Goal: Navigation & Orientation: Find specific page/section

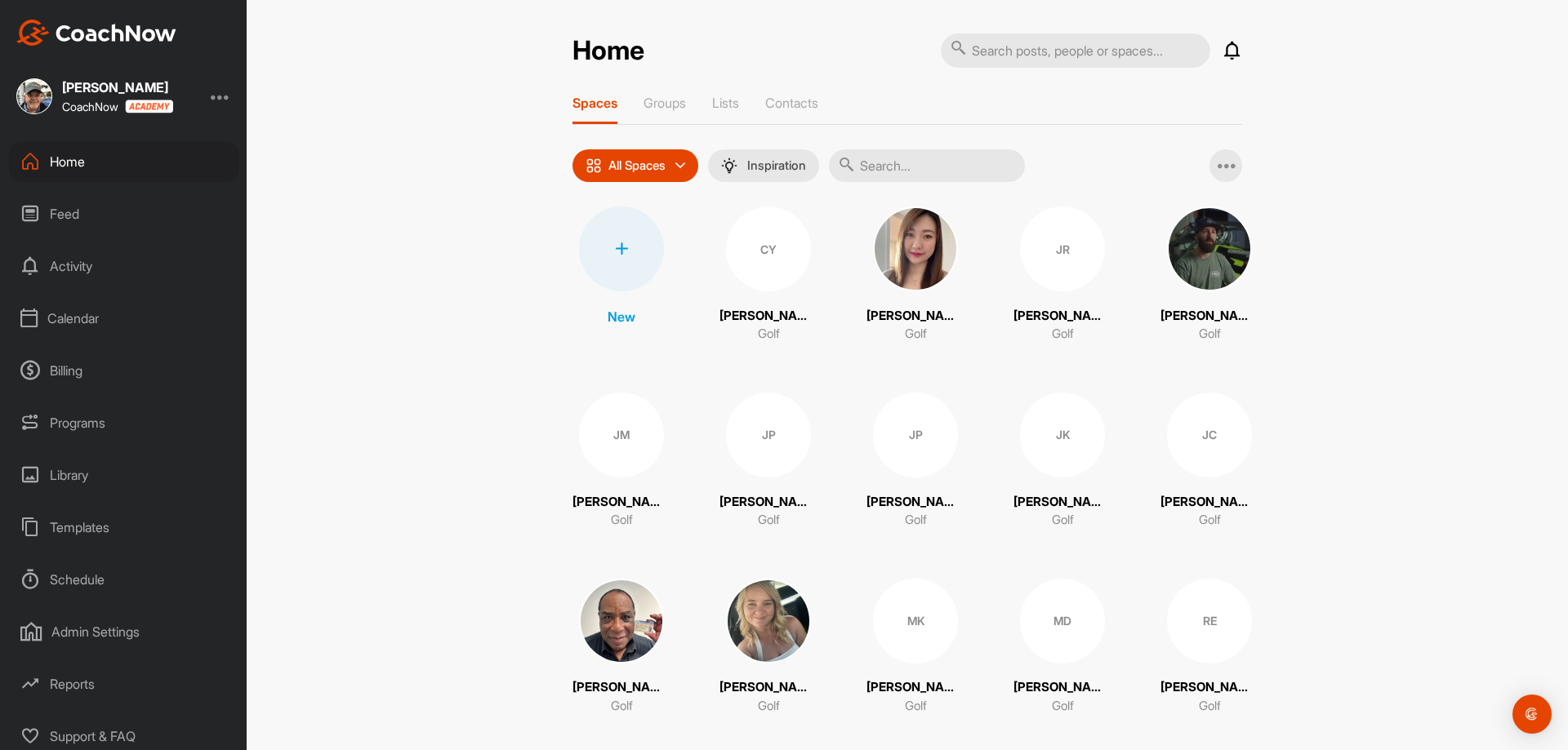
click at [95, 318] on div "Calendar" at bounding box center [124, 318] width 230 height 41
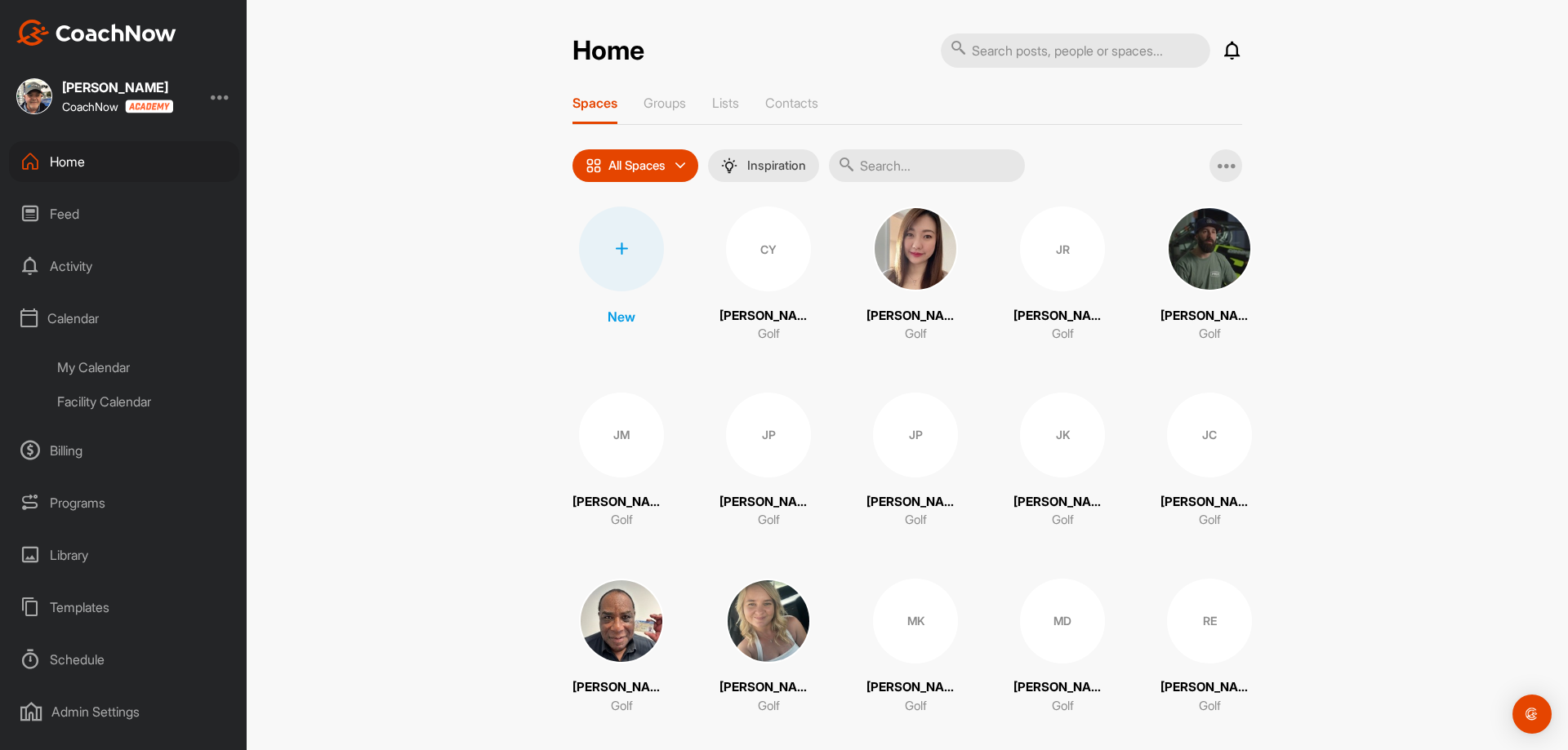
click at [118, 368] on div "My Calendar" at bounding box center [143, 367] width 194 height 34
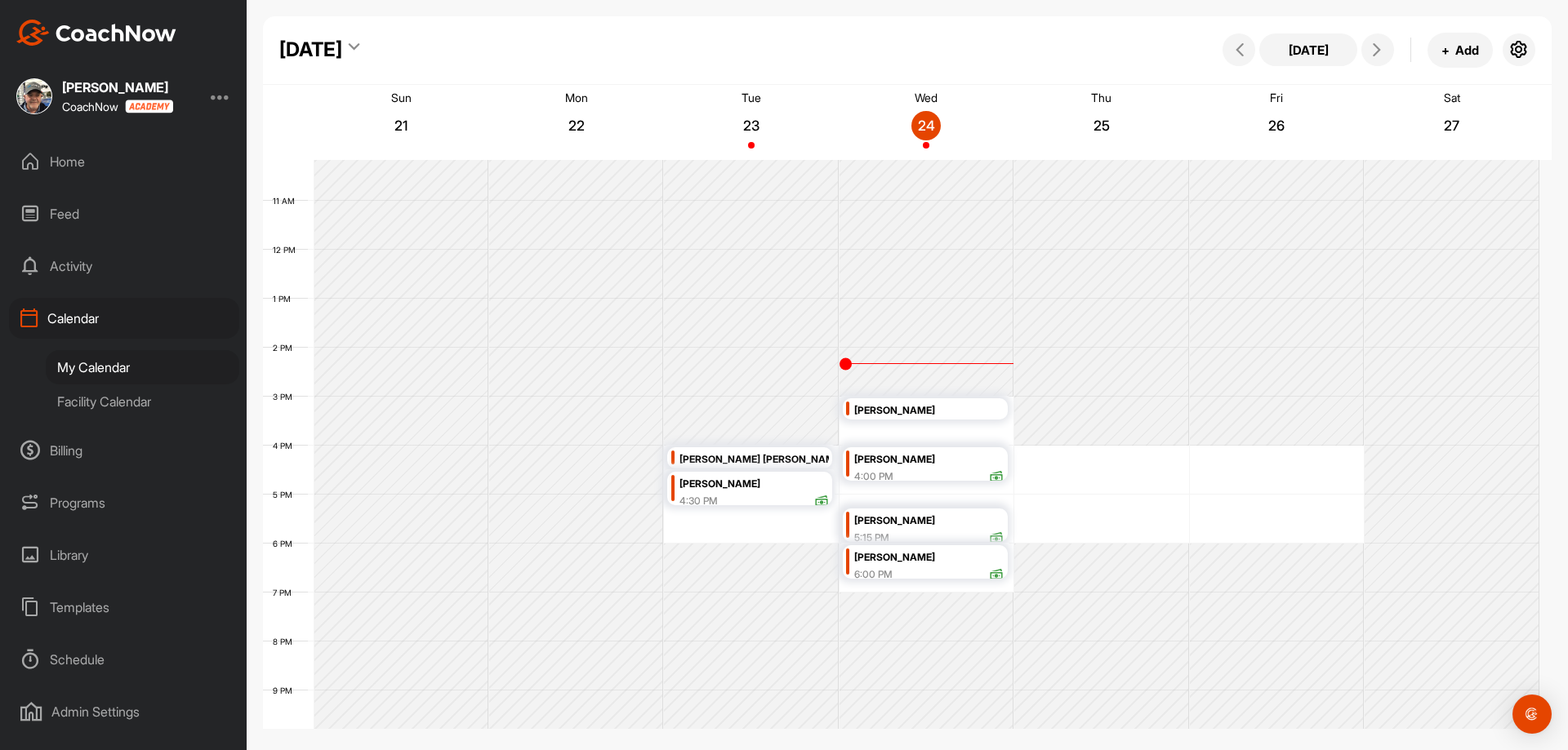
scroll to position [528, 0]
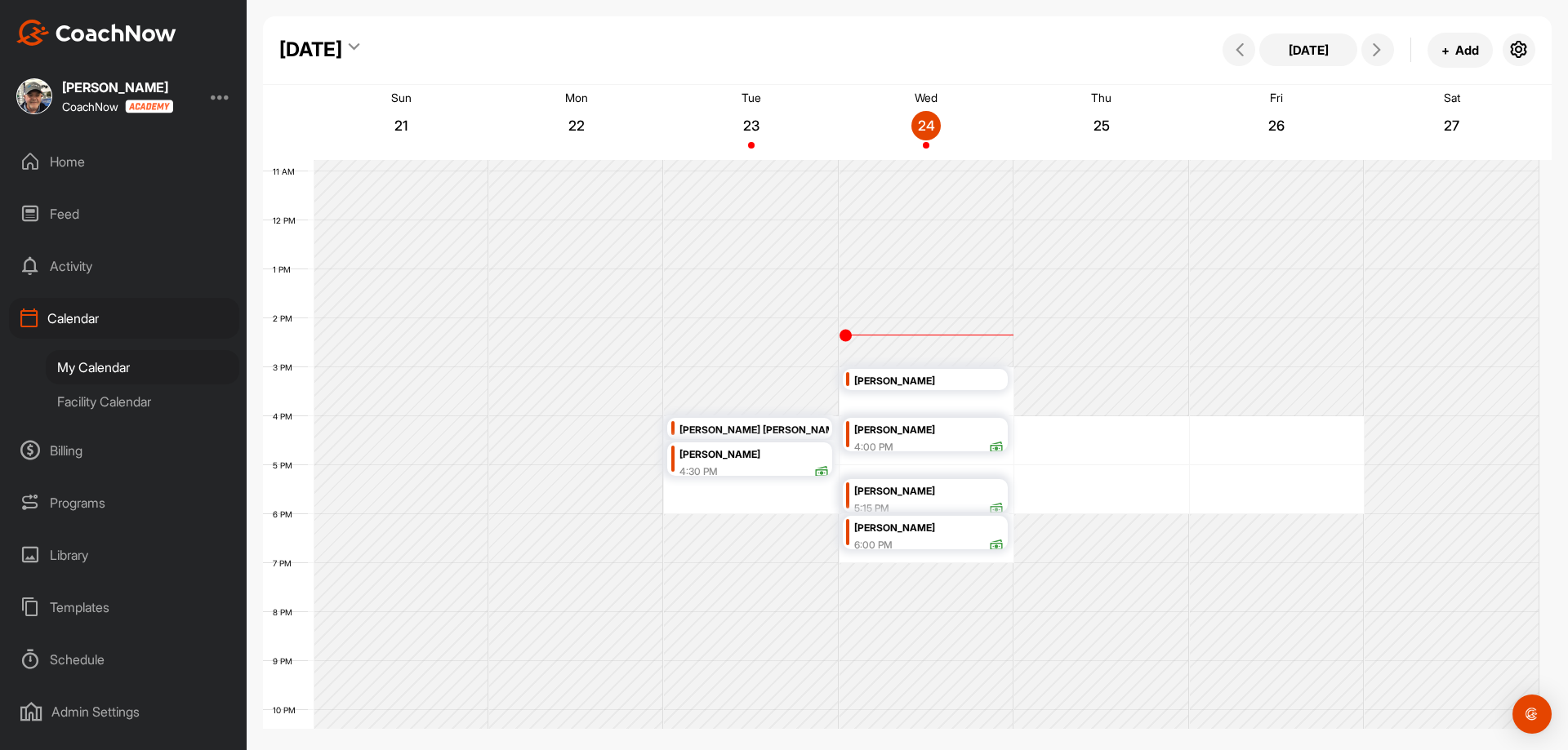
click at [998, 511] on icon at bounding box center [996, 508] width 14 height 14
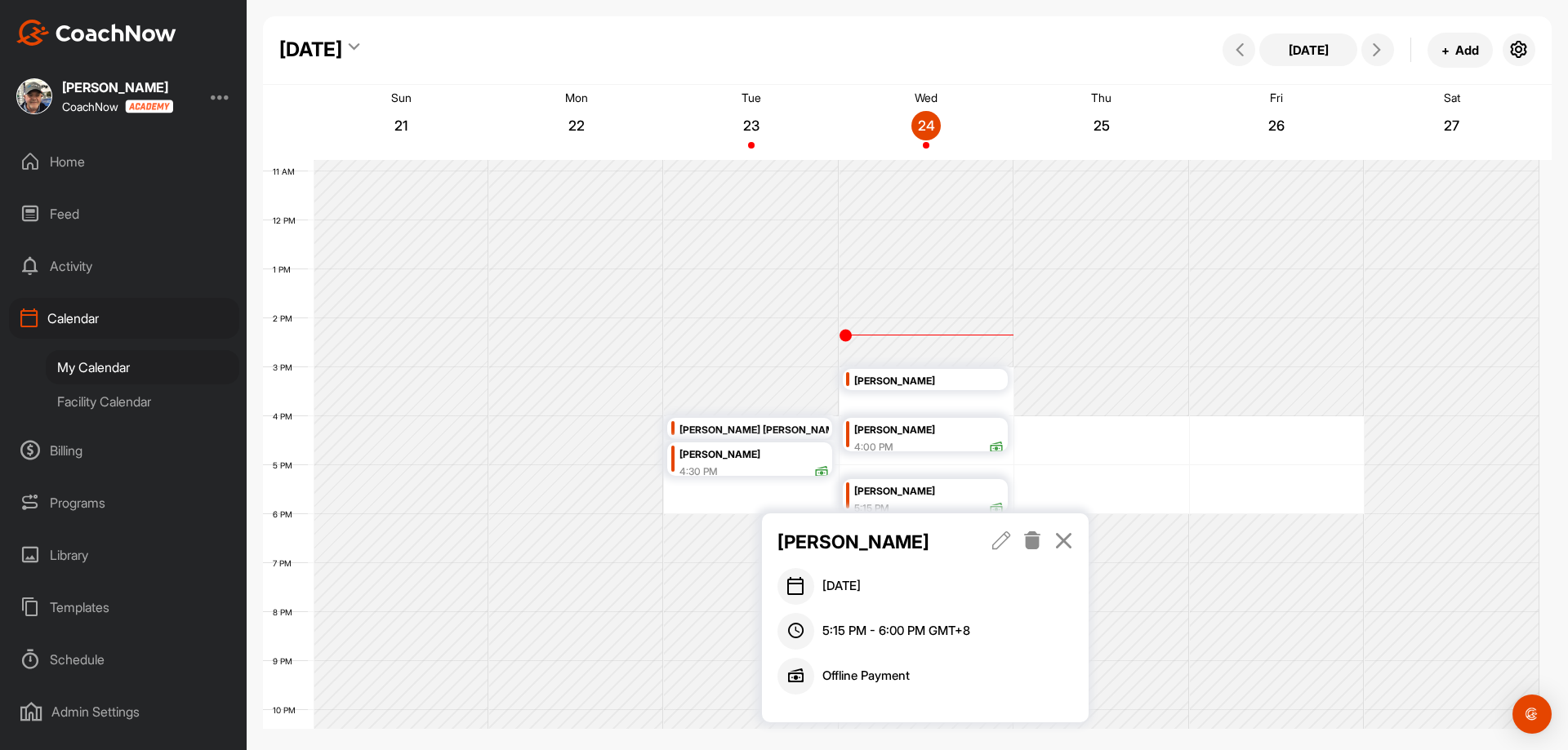
click at [999, 511] on icon at bounding box center [996, 508] width 14 height 14
click at [1004, 535] on icon at bounding box center [1002, 540] width 19 height 18
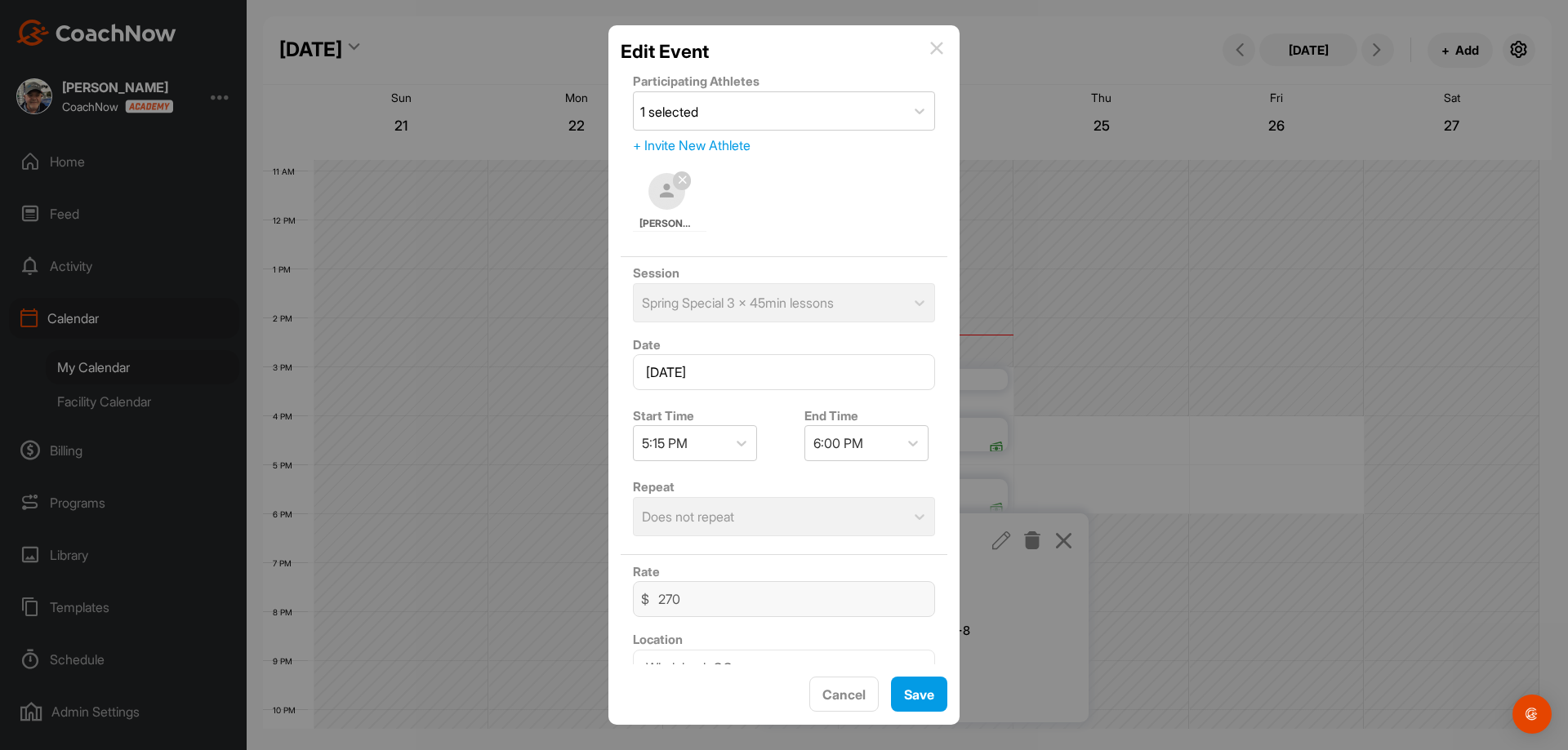
click at [933, 51] on img at bounding box center [936, 48] width 13 height 13
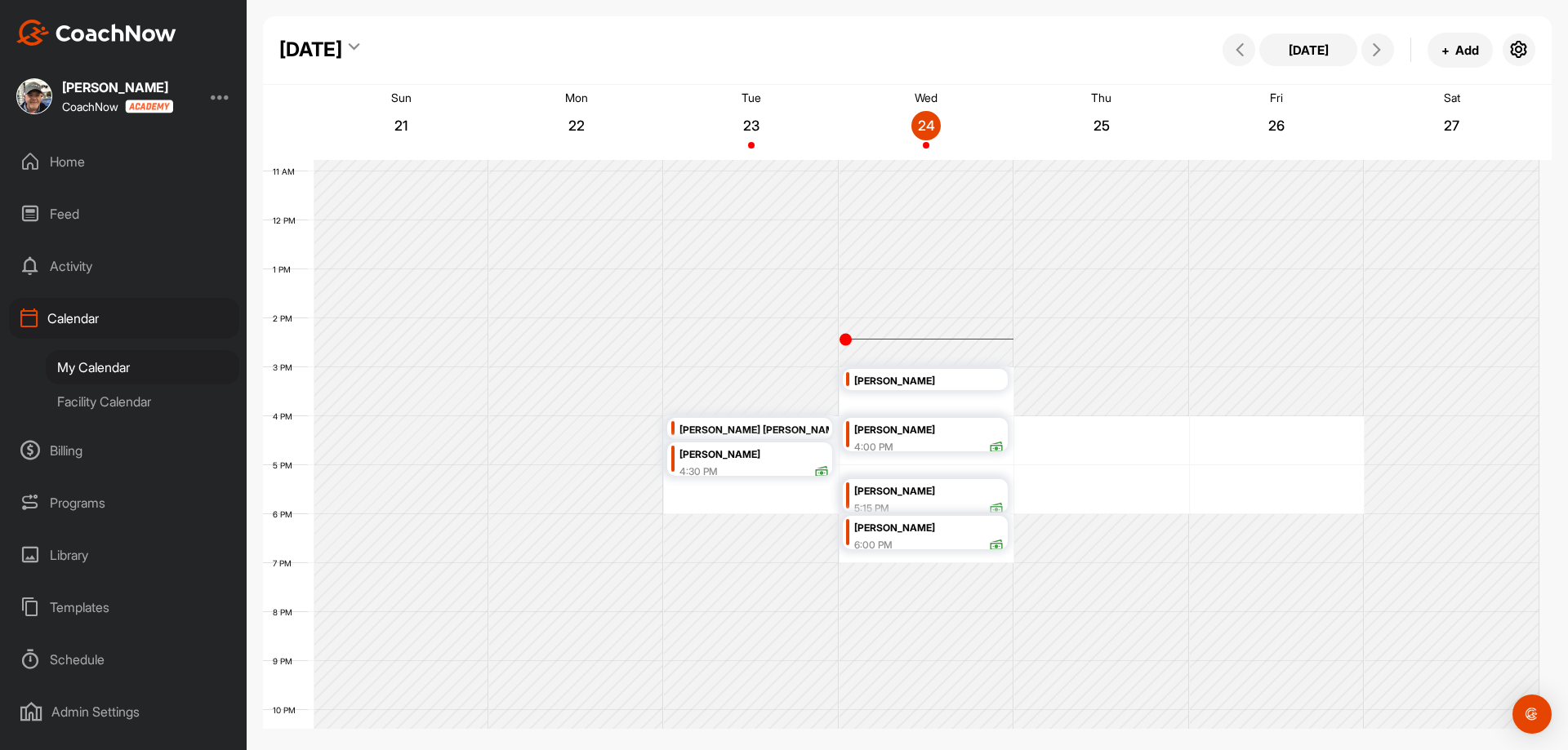
click at [1108, 440] on div "12 AM 1 AM 2 AM 3 AM 4 AM 5 AM 6 AM 7 AM 8 AM 9 AM 10 AM 11 AM 12 PM 1 PM 2 PM …" at bounding box center [902, 221] width 1277 height 1176
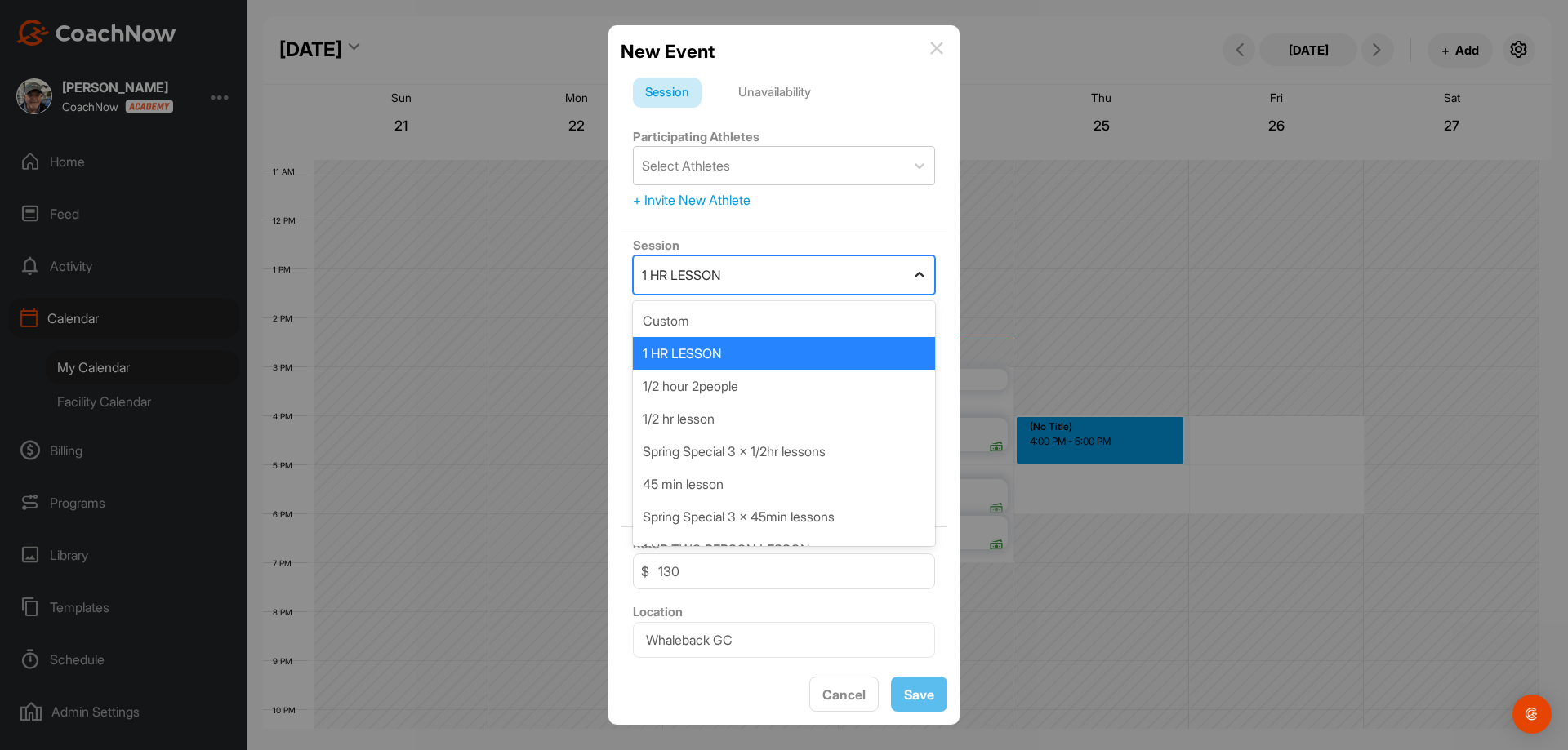
click at [912, 274] on icon at bounding box center [919, 275] width 16 height 16
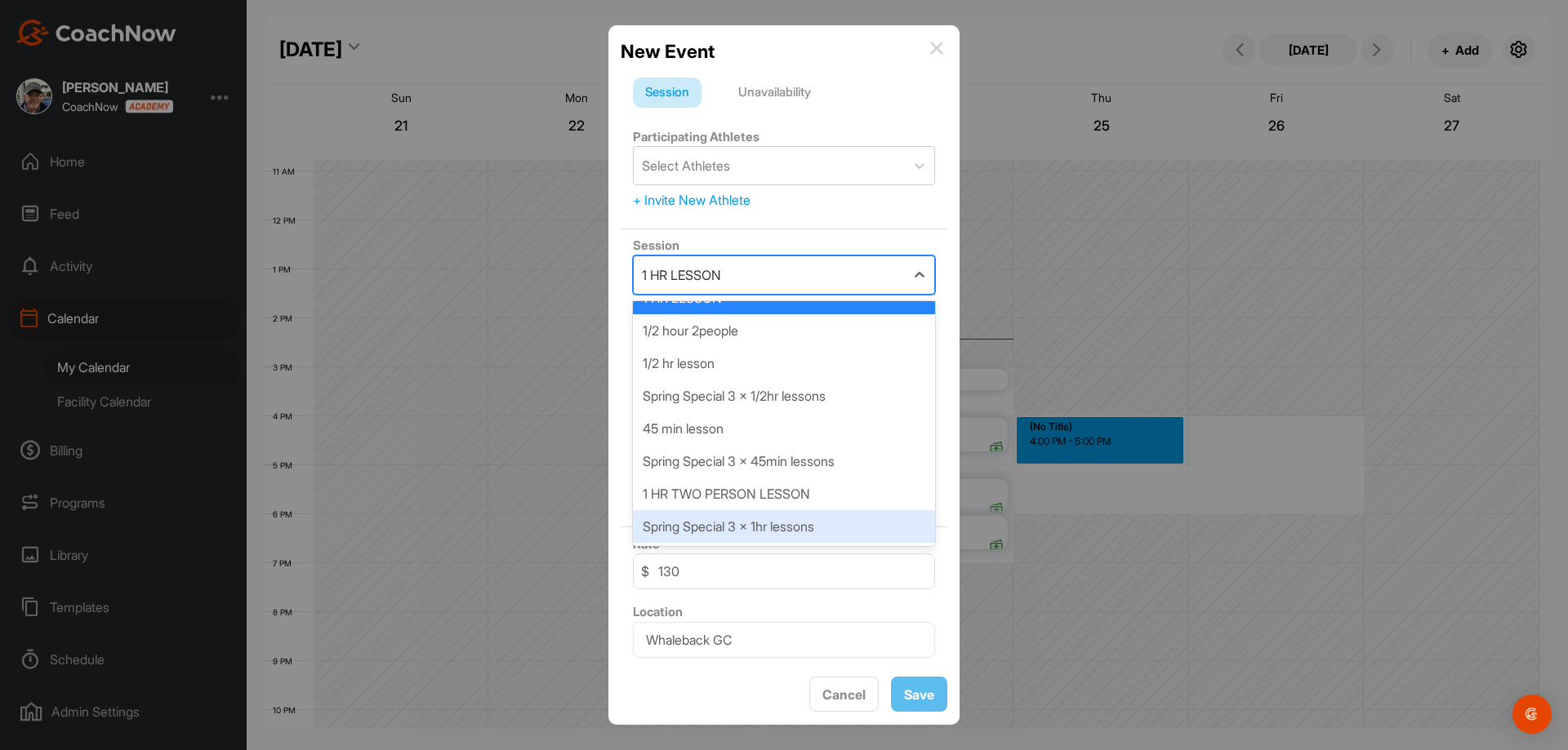
click at [784, 529] on div "Spring Special 3 x 1hr lessons" at bounding box center [784, 526] width 302 height 32
type input "315"
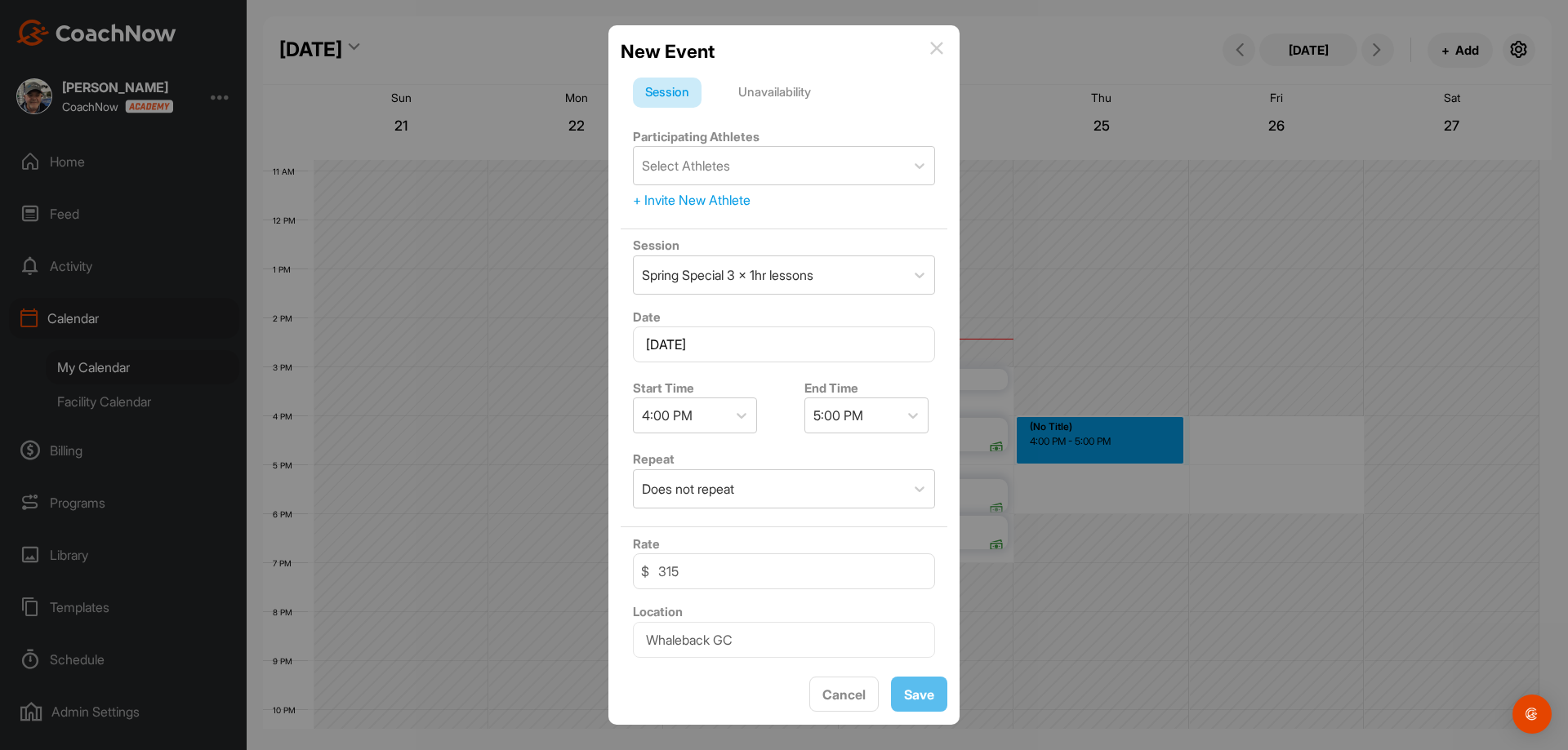
click at [944, 45] on div "New Event" at bounding box center [784, 51] width 327 height 28
click at [936, 48] on img at bounding box center [936, 48] width 13 height 13
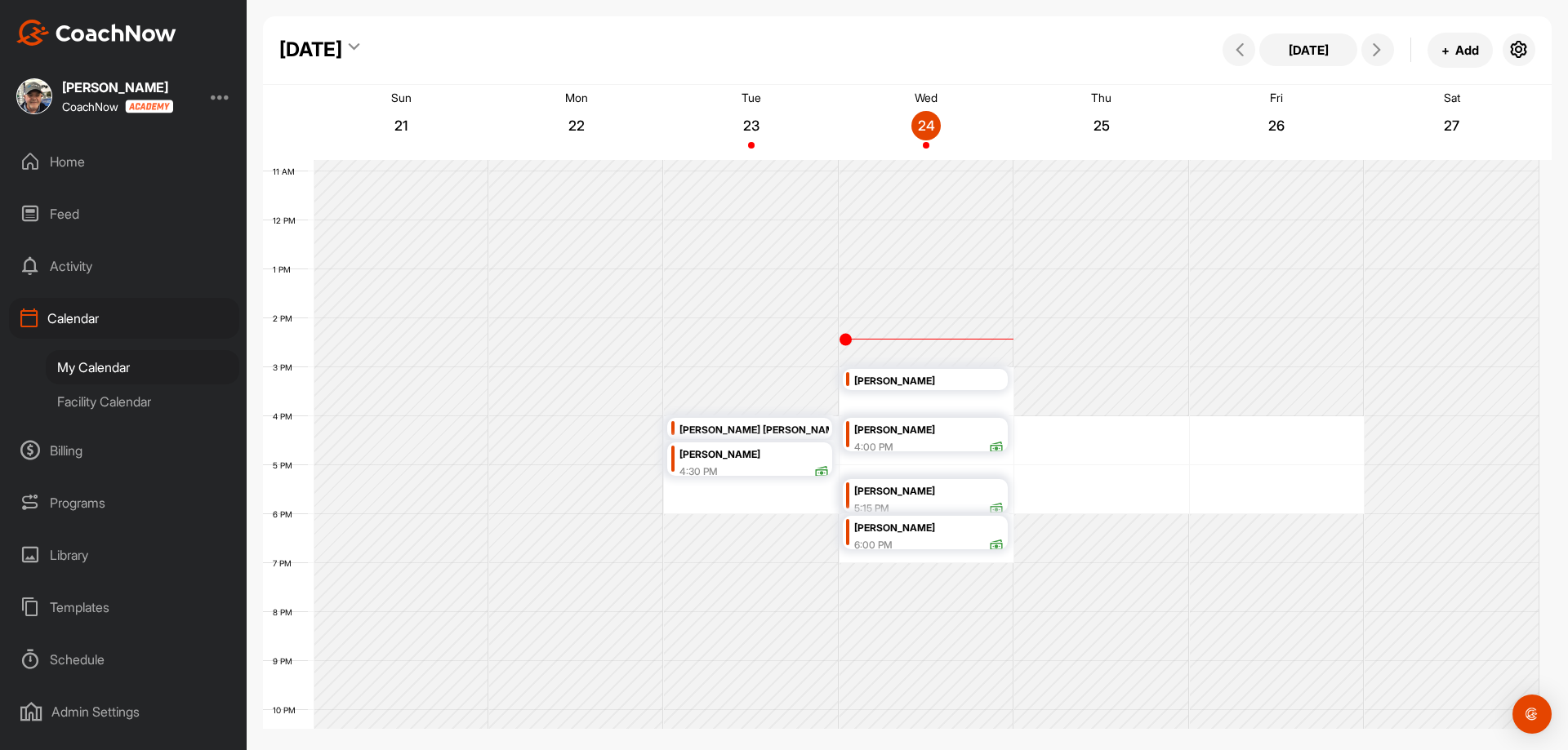
click at [919, 529] on div "[PERSON_NAME]" at bounding box center [929, 529] width 149 height 19
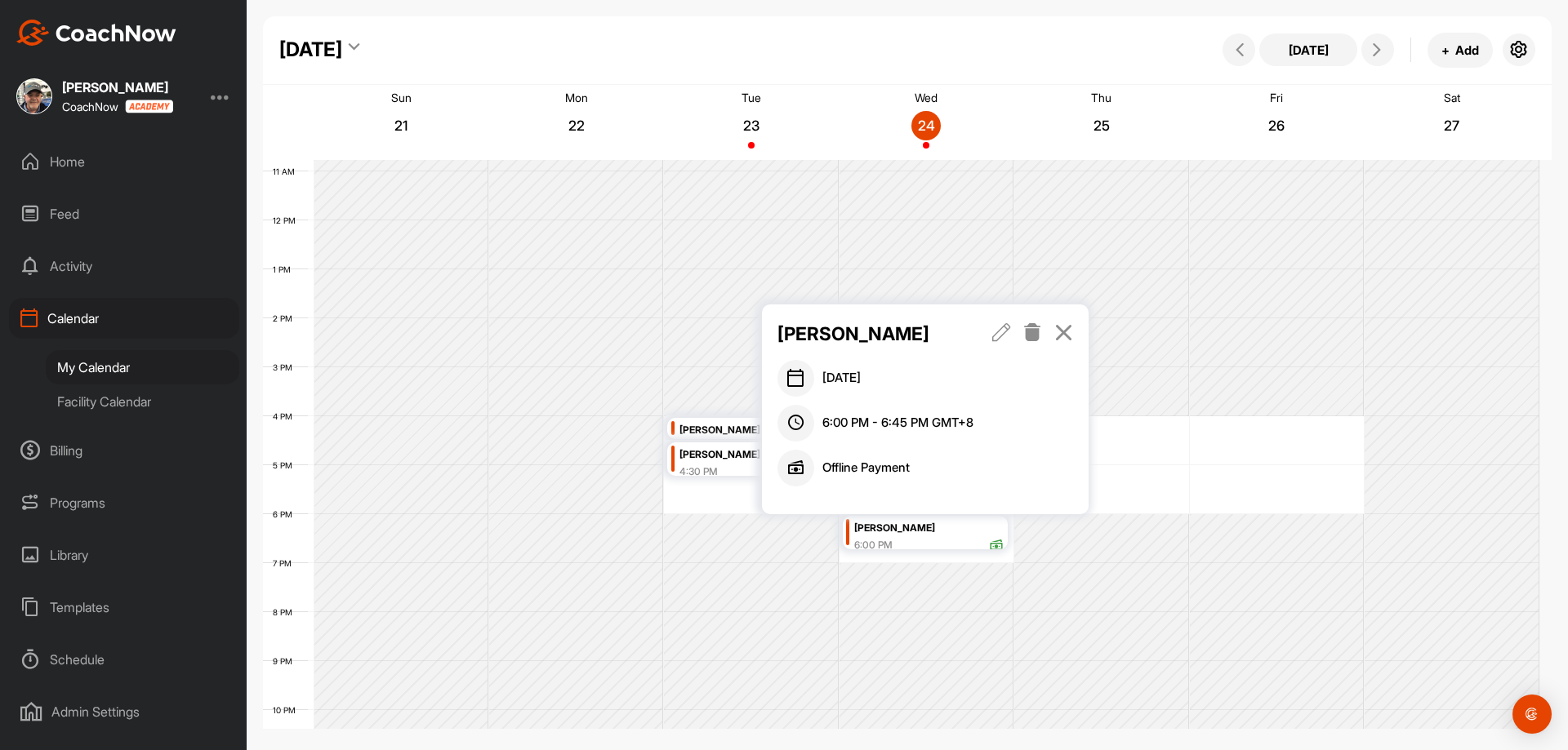
click at [999, 334] on icon at bounding box center [1002, 332] width 19 height 18
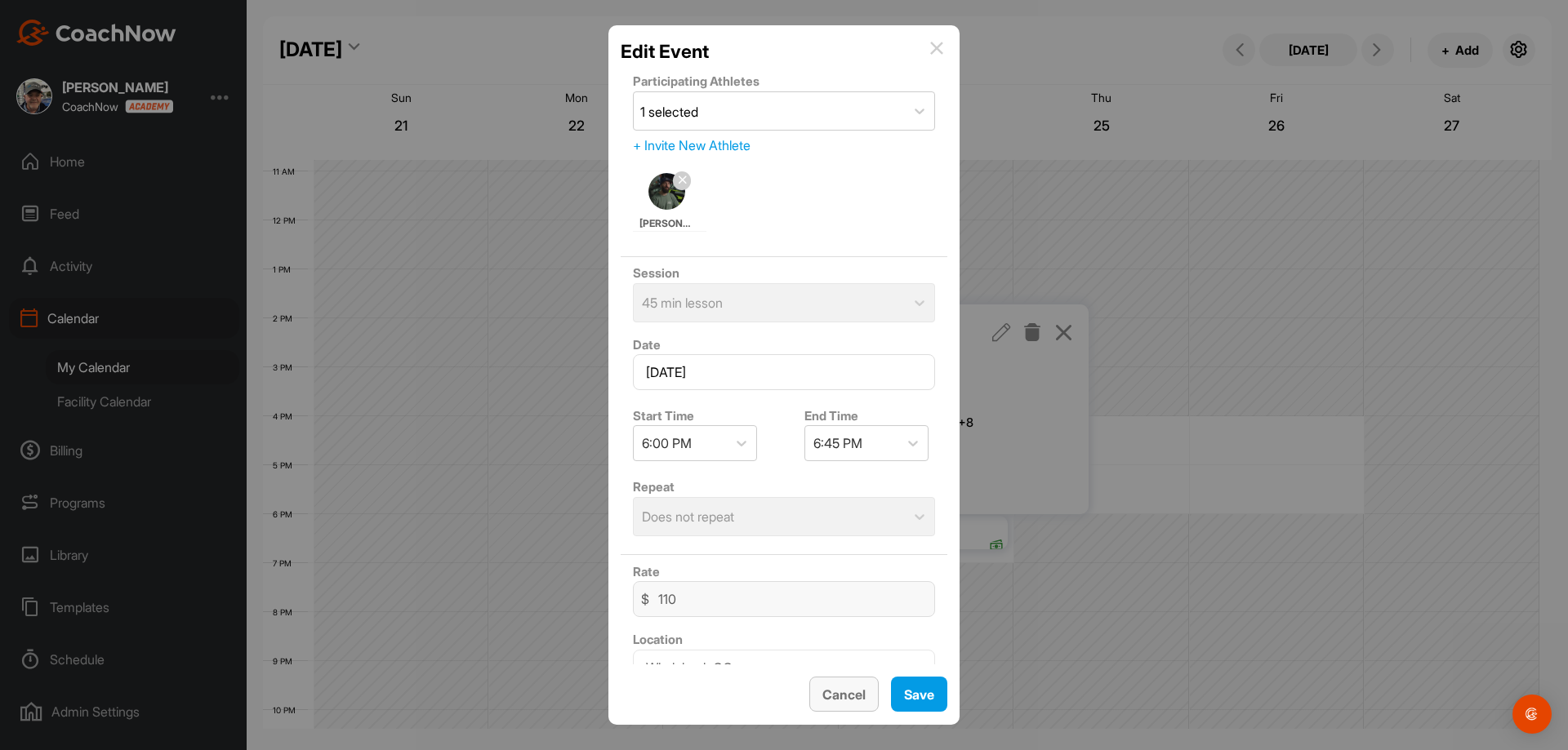
click at [841, 689] on span "Cancel" at bounding box center [844, 694] width 43 height 16
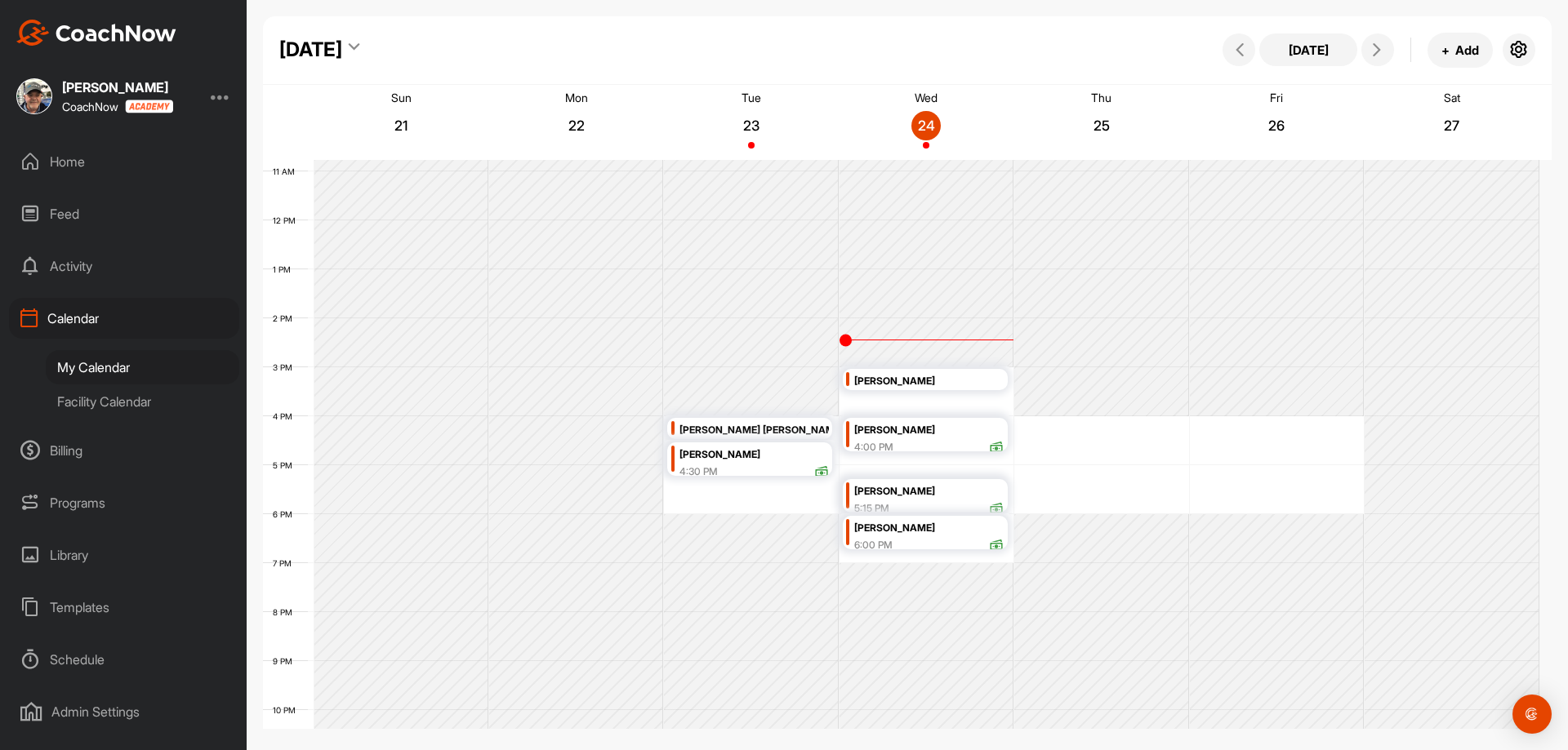
click at [919, 492] on div "[PERSON_NAME]" at bounding box center [929, 492] width 149 height 19
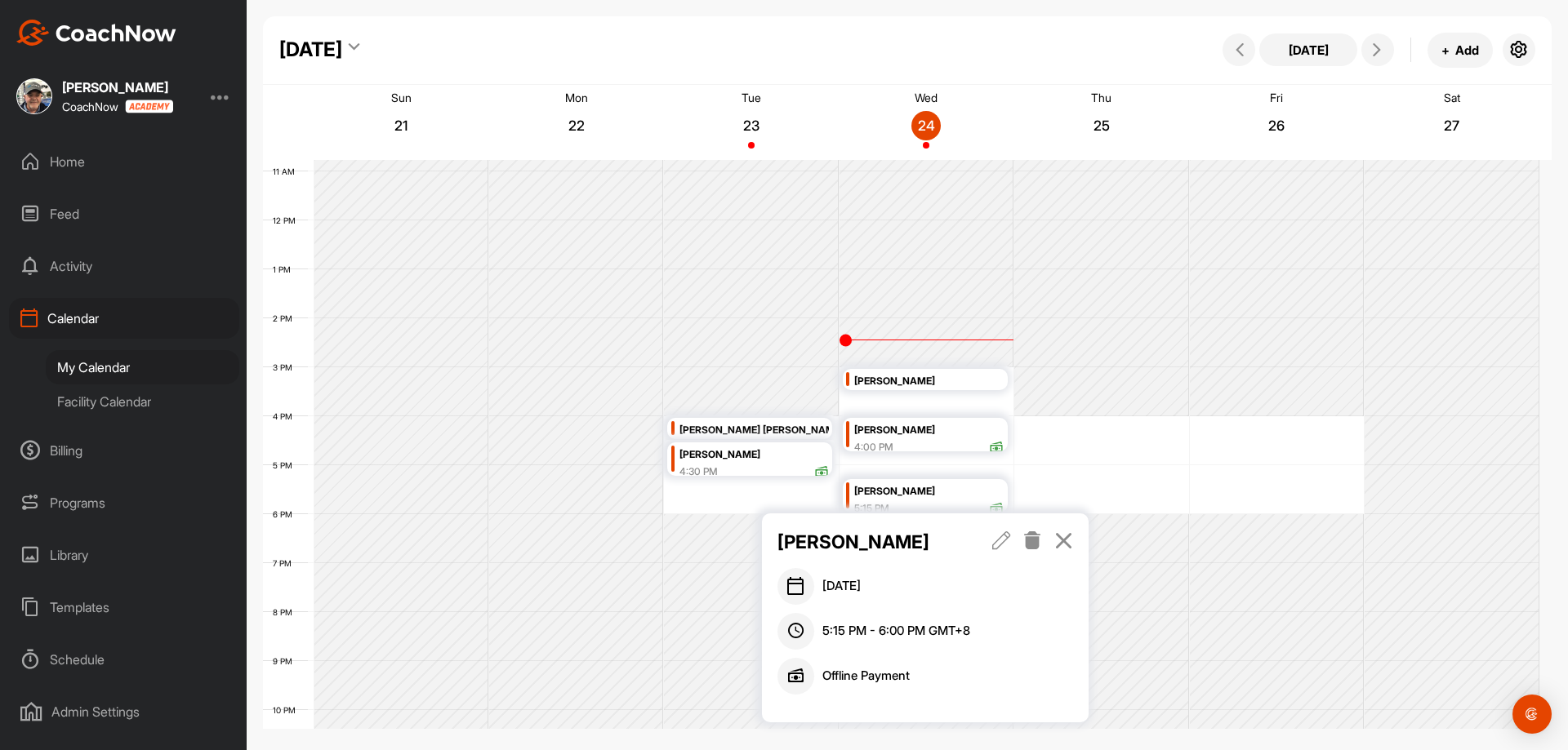
click at [1005, 543] on icon at bounding box center [1002, 540] width 19 height 18
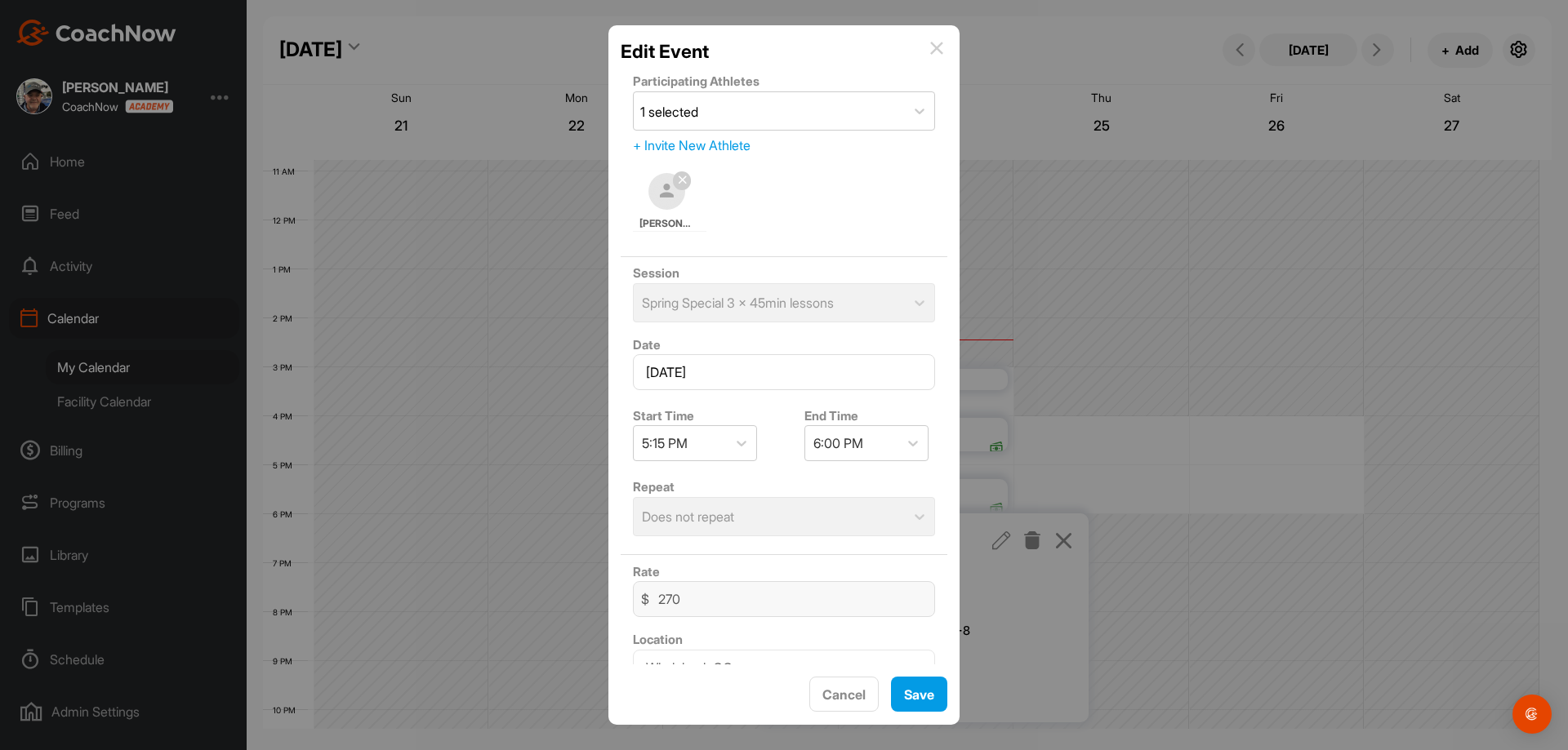
click at [936, 47] on img at bounding box center [936, 48] width 13 height 13
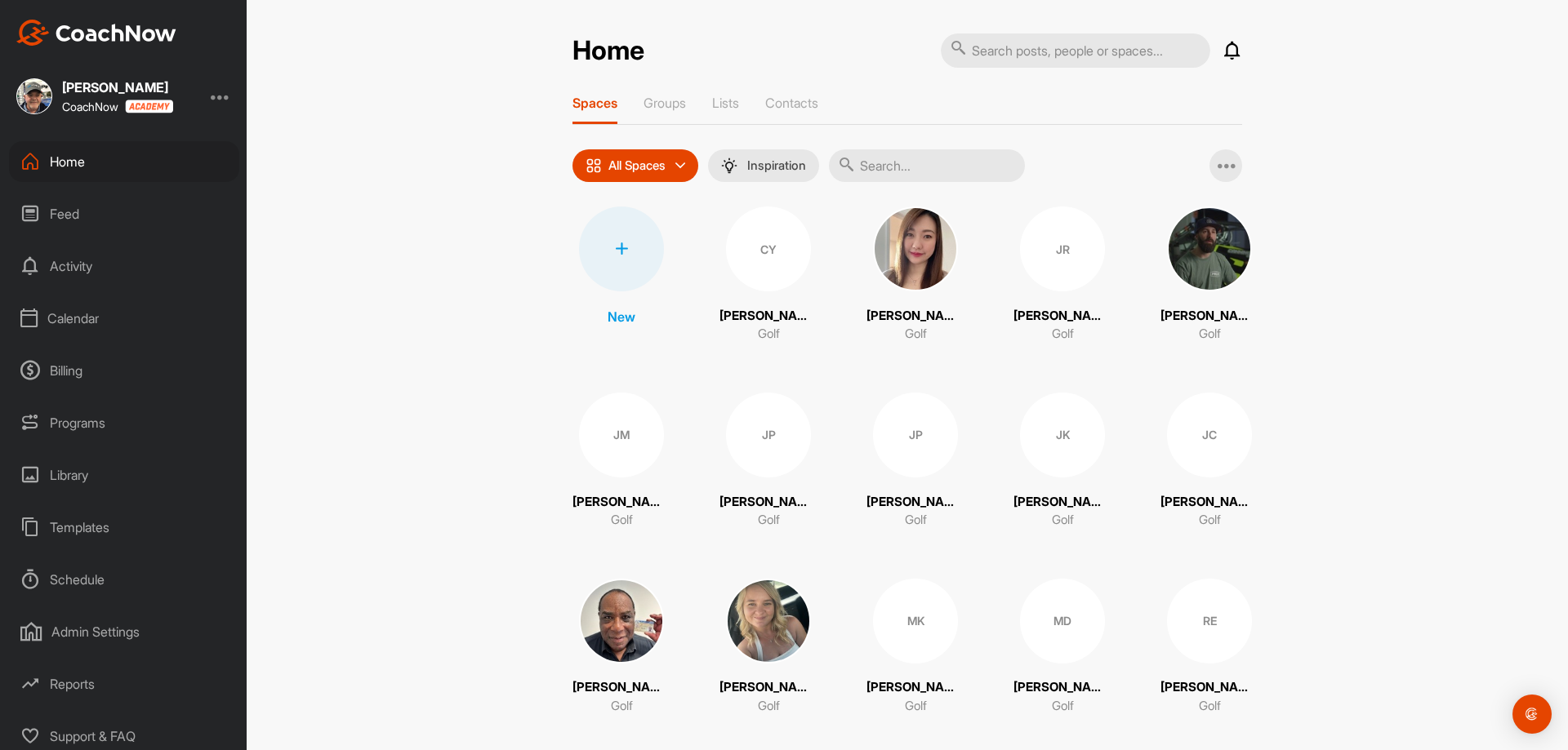
click at [59, 320] on div "Calendar" at bounding box center [124, 318] width 230 height 41
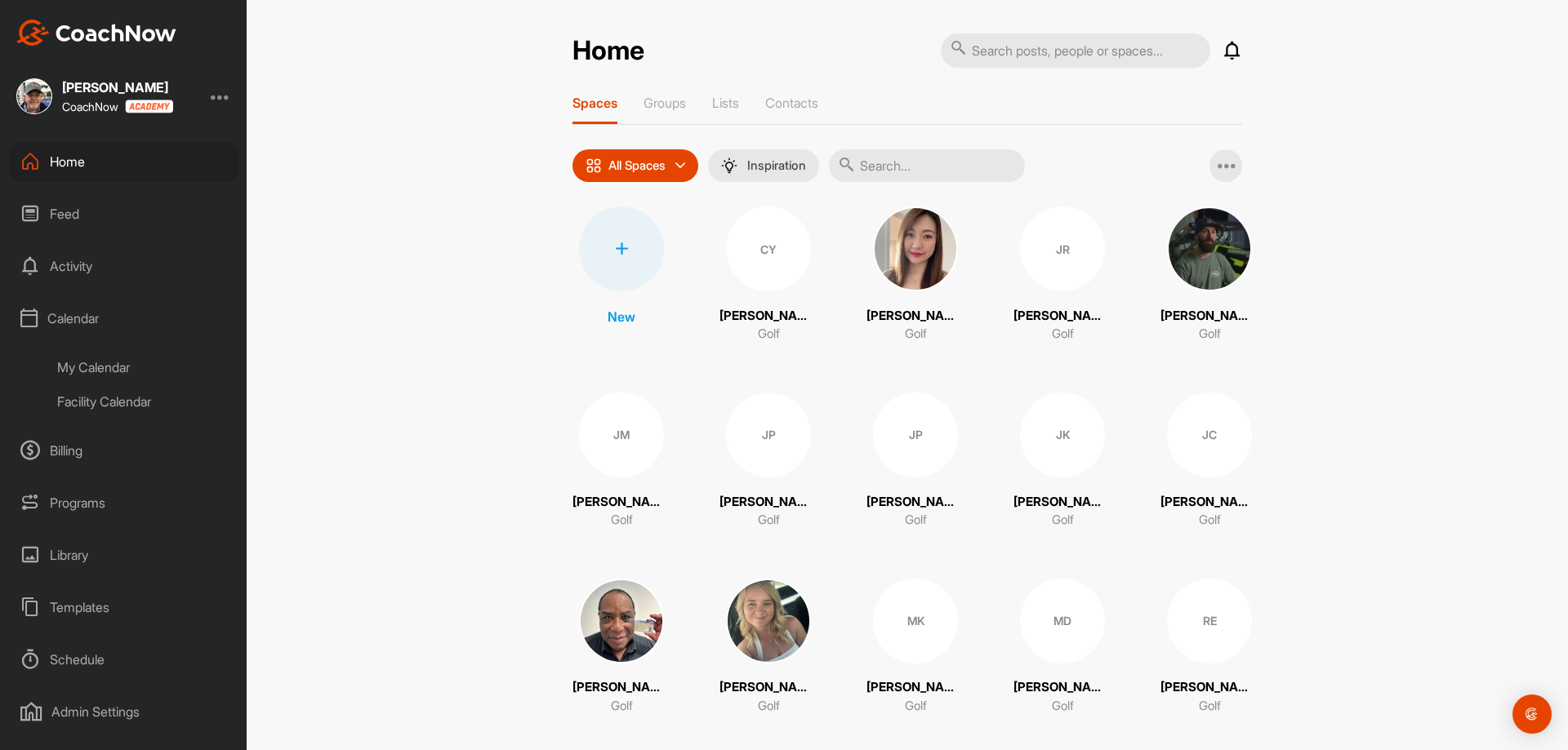
click at [72, 370] on div "My Calendar" at bounding box center [143, 367] width 194 height 34
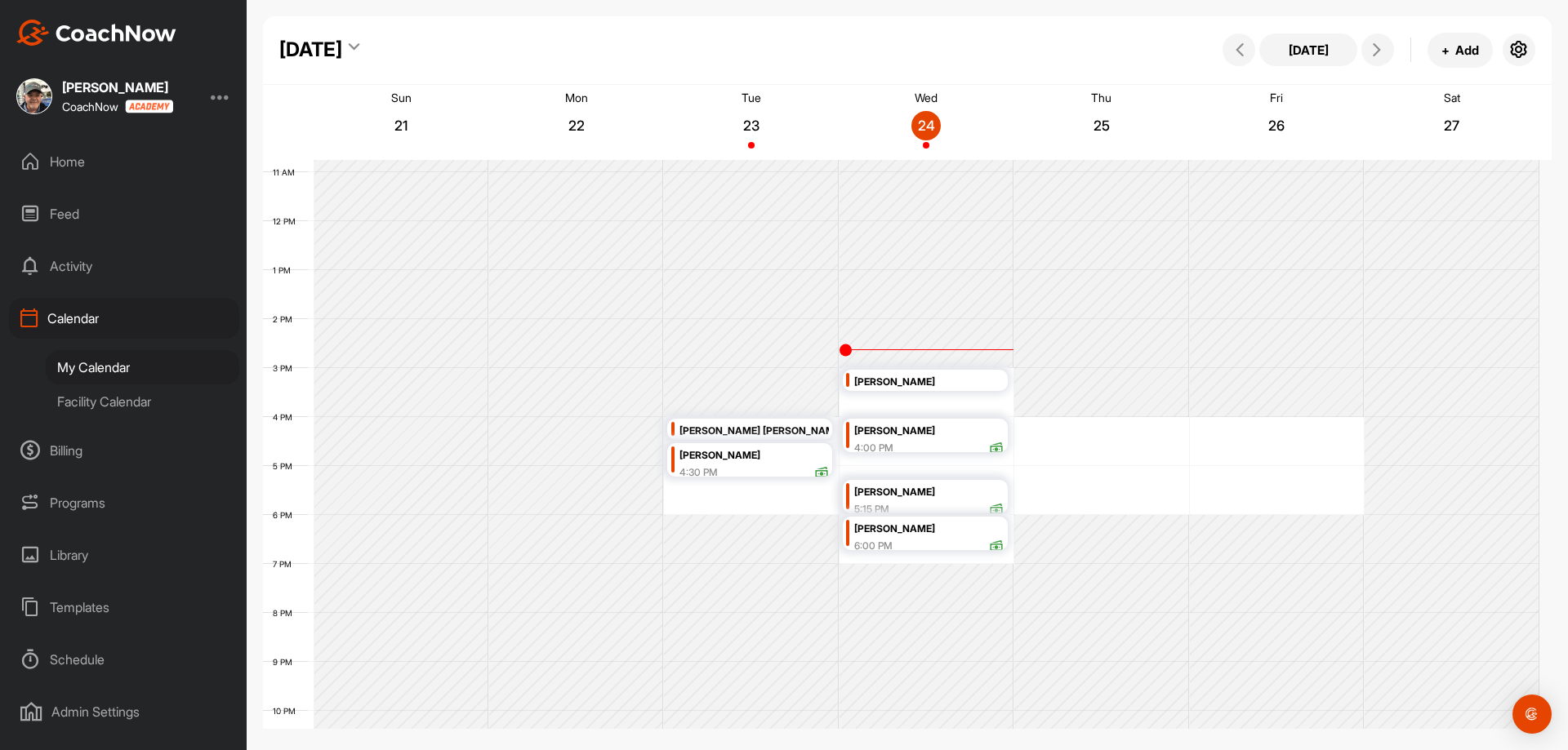
scroll to position [528, 0]
click at [888, 383] on div "[PERSON_NAME]" at bounding box center [929, 382] width 149 height 19
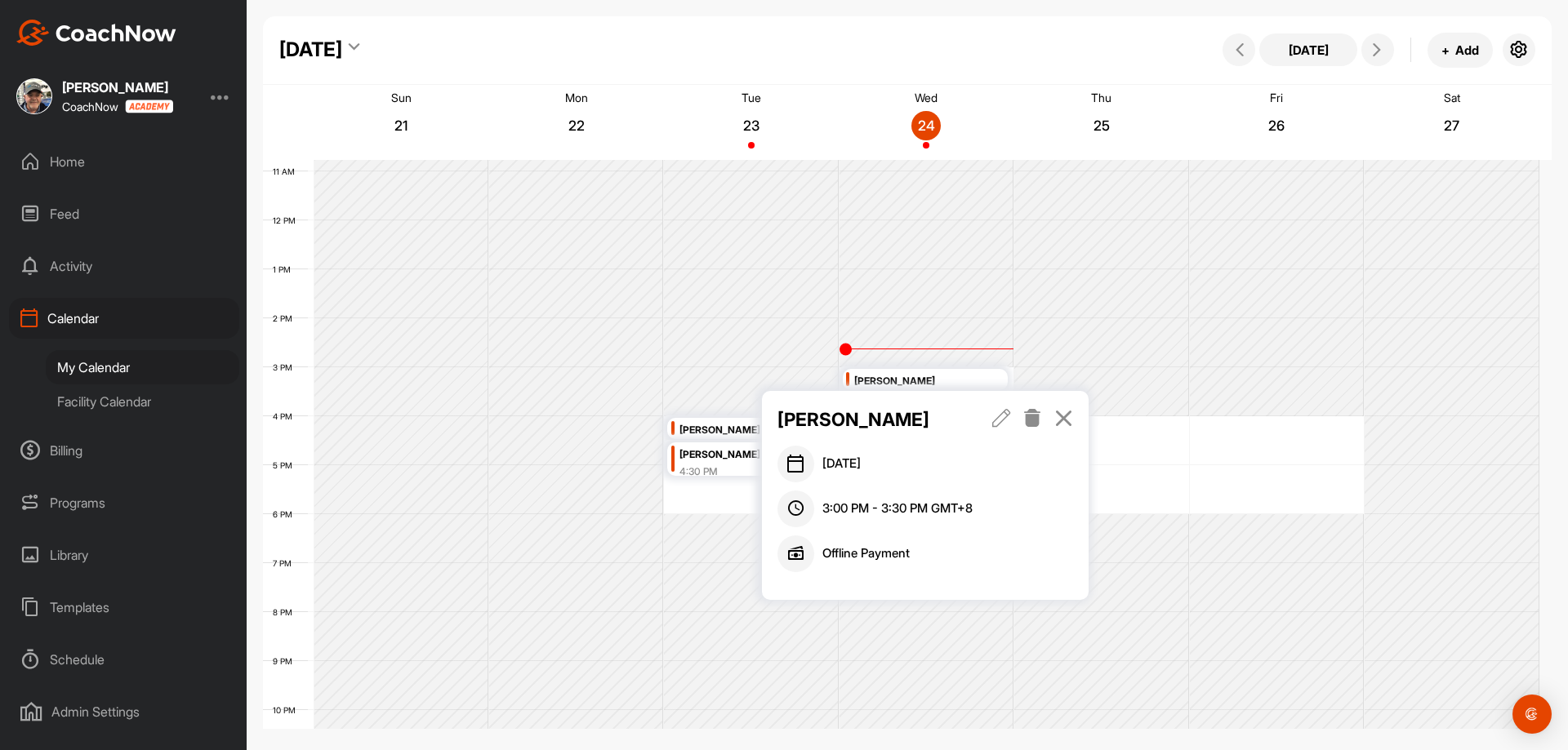
click at [1065, 414] on icon at bounding box center [1064, 417] width 19 height 18
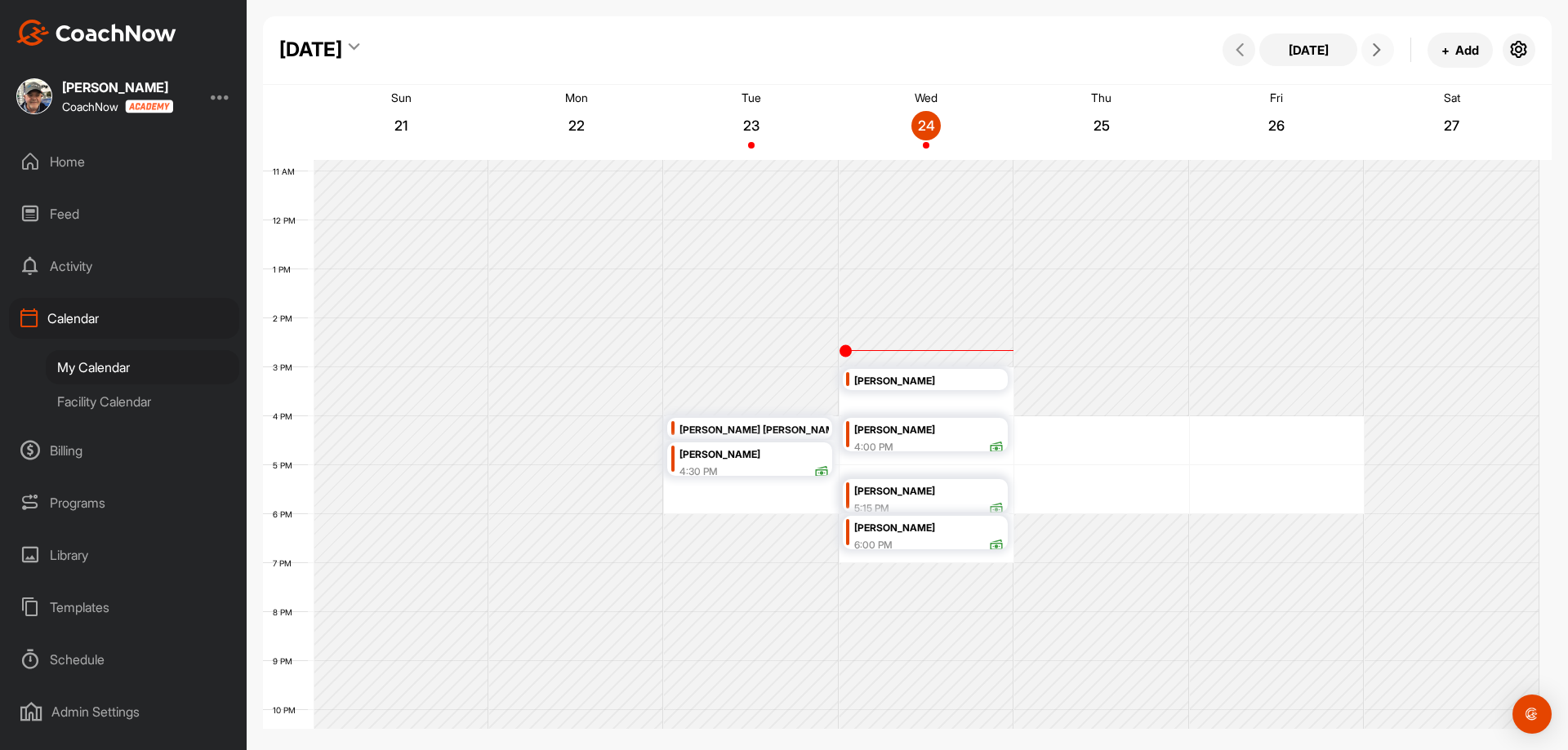
click at [1380, 51] on icon at bounding box center [1377, 49] width 13 height 13
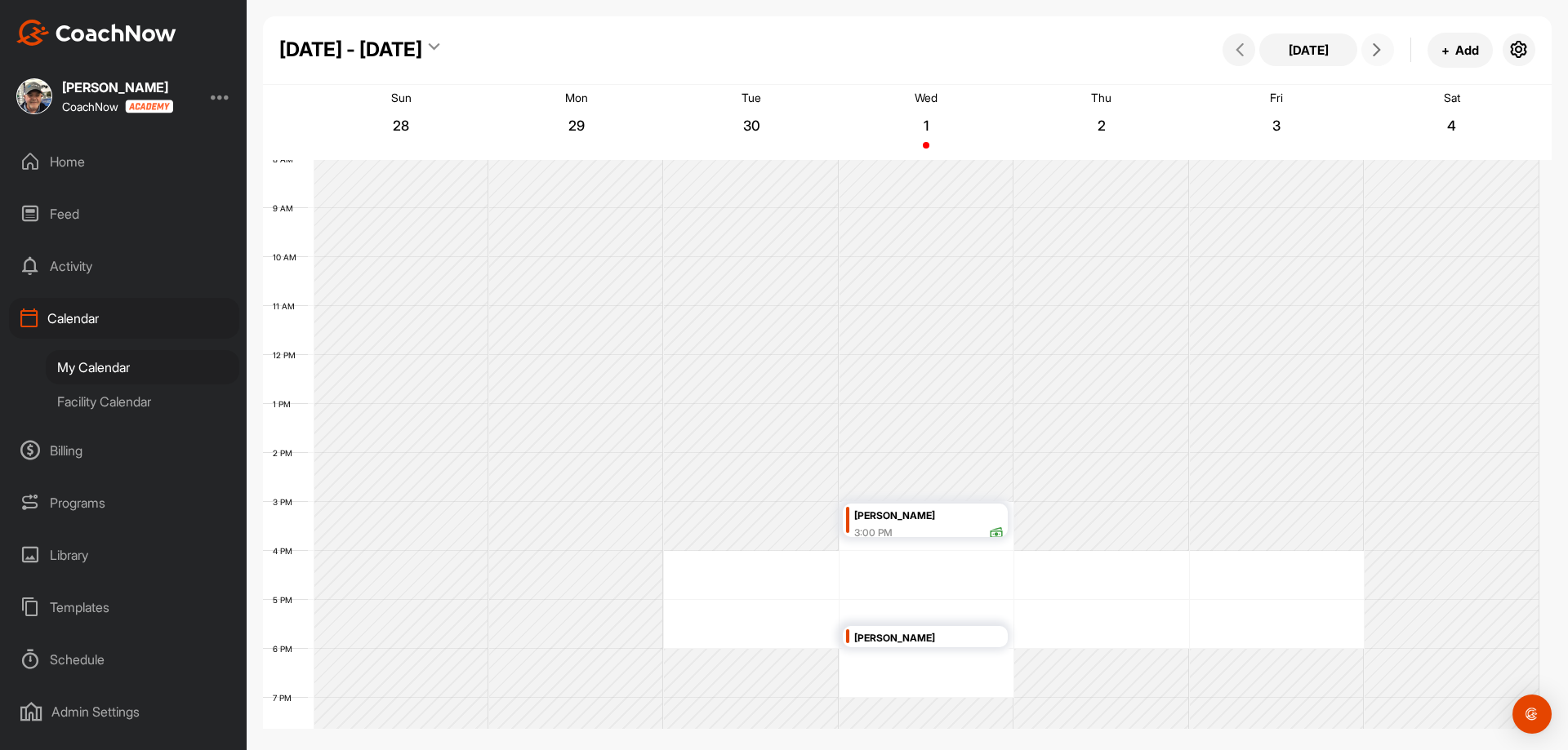
scroll to position [364, 0]
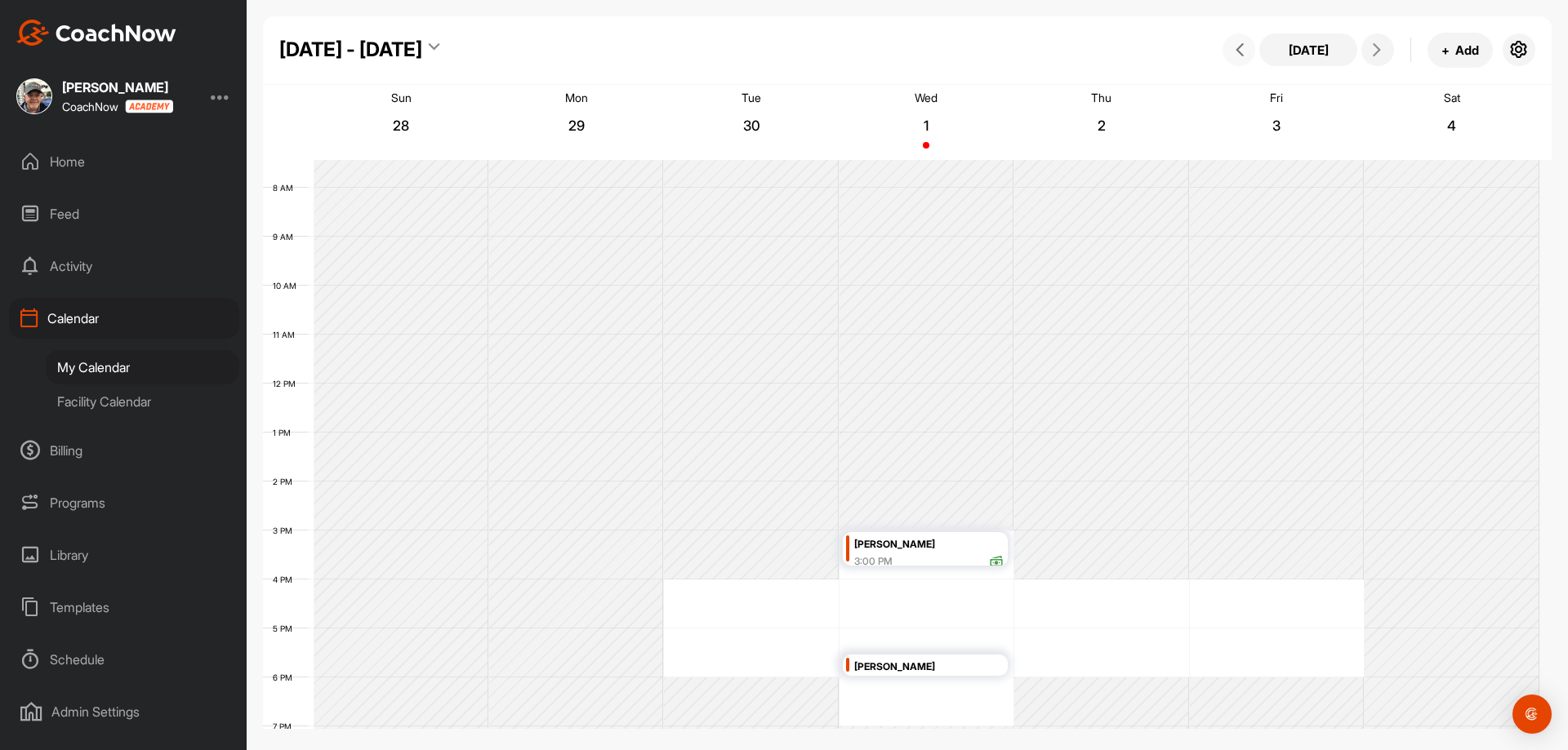
click at [1242, 52] on icon at bounding box center [1239, 49] width 13 height 13
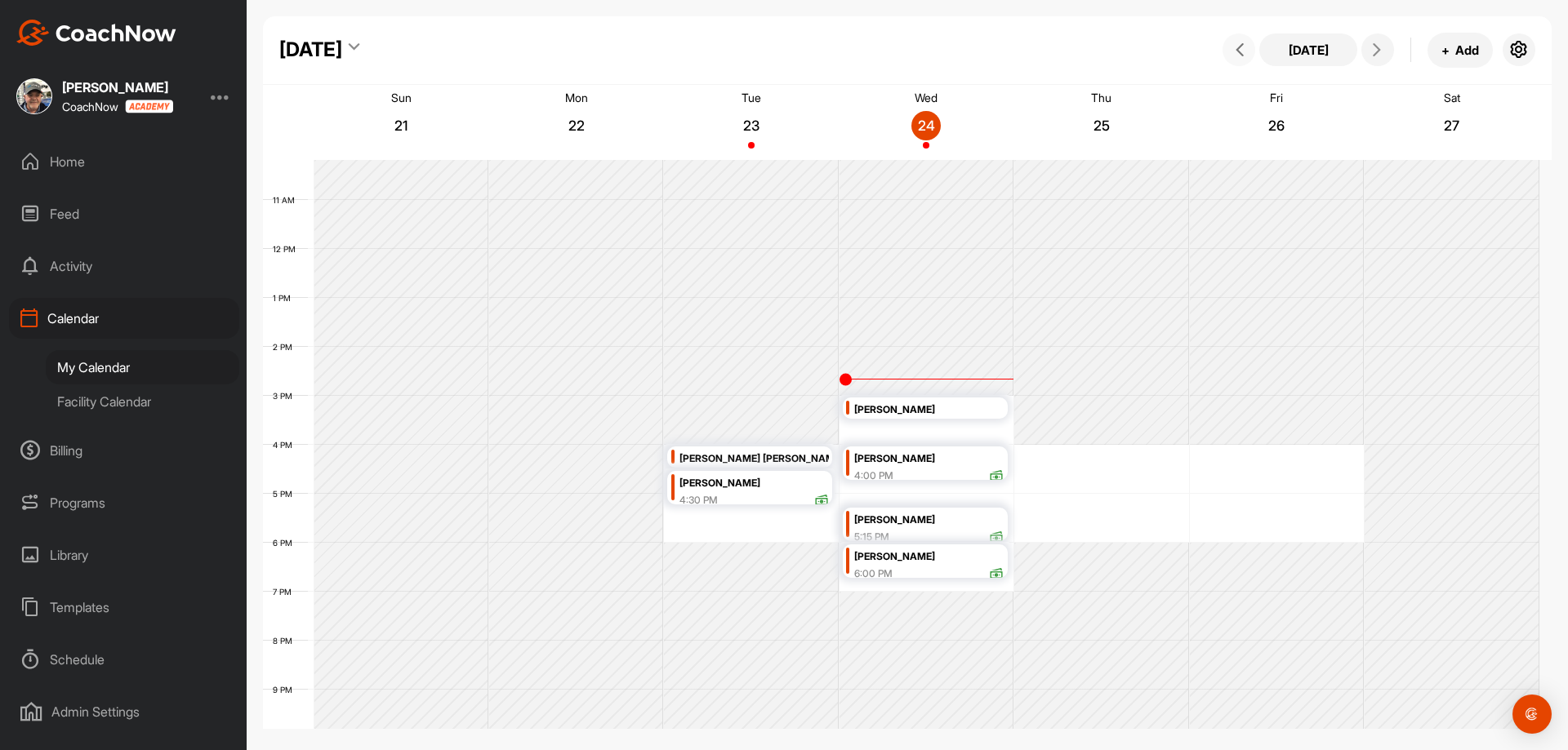
scroll to position [528, 0]
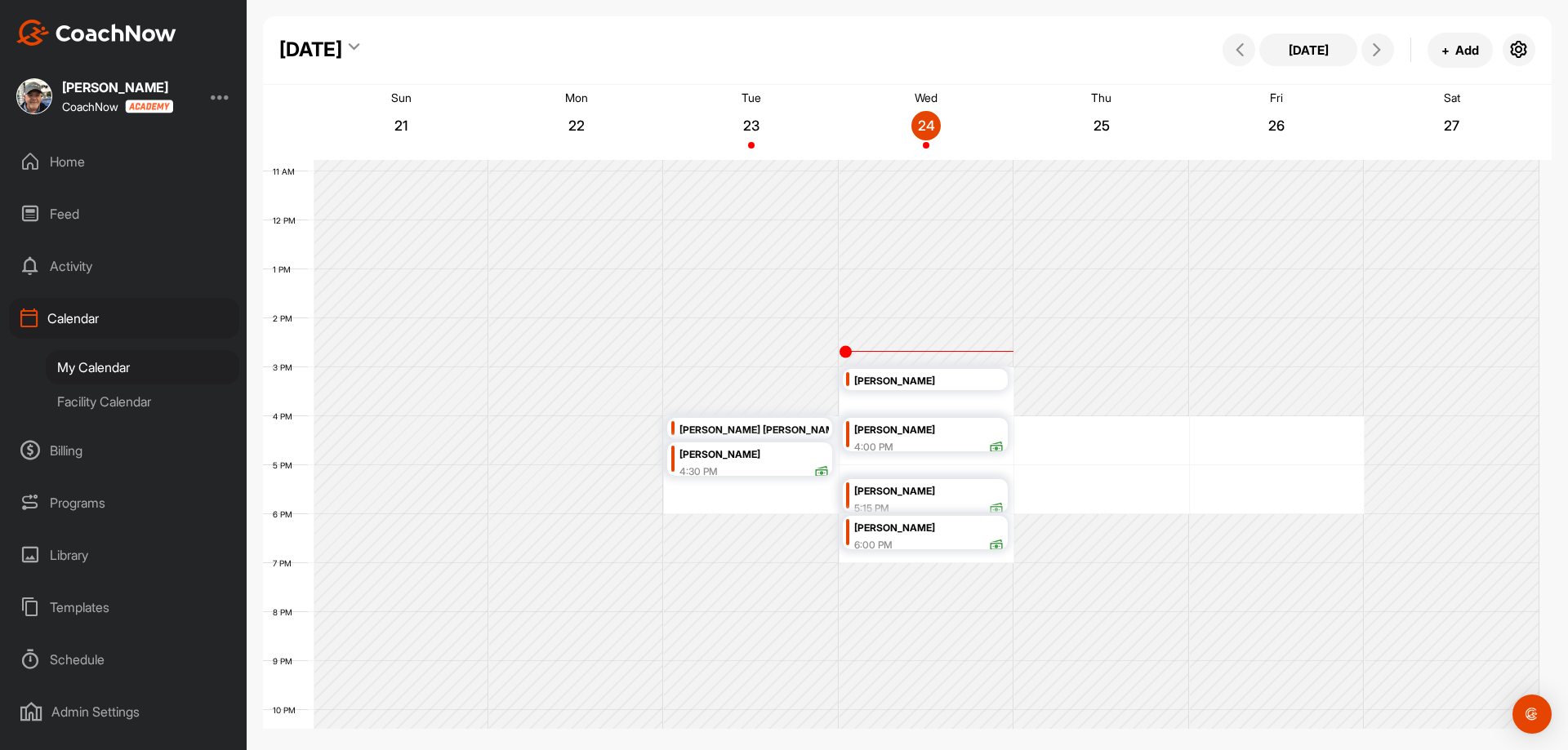
click at [97, 396] on div "Facility Calendar" at bounding box center [143, 401] width 194 height 34
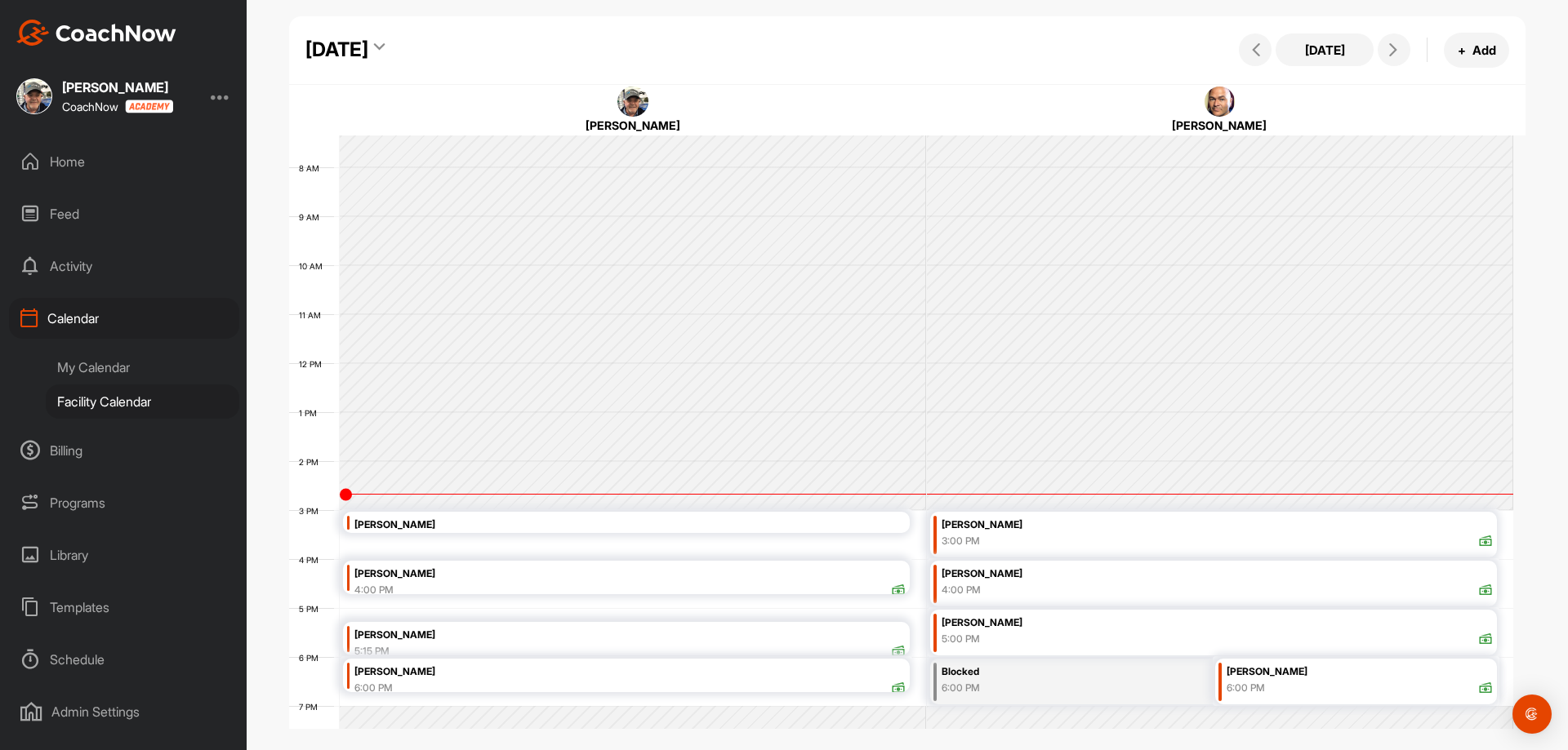
scroll to position [445, 0]
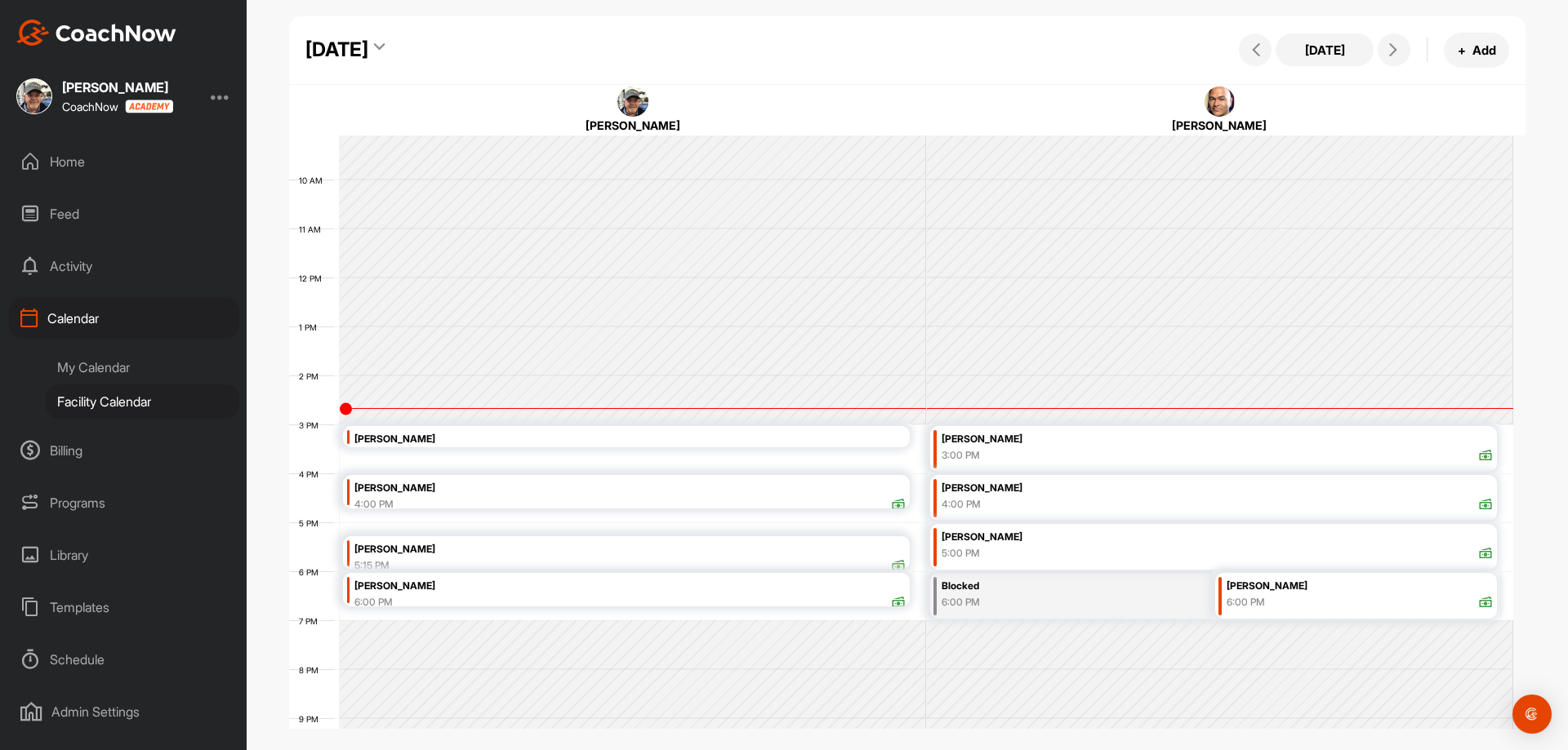
click at [95, 369] on div "My Calendar" at bounding box center [143, 367] width 194 height 34
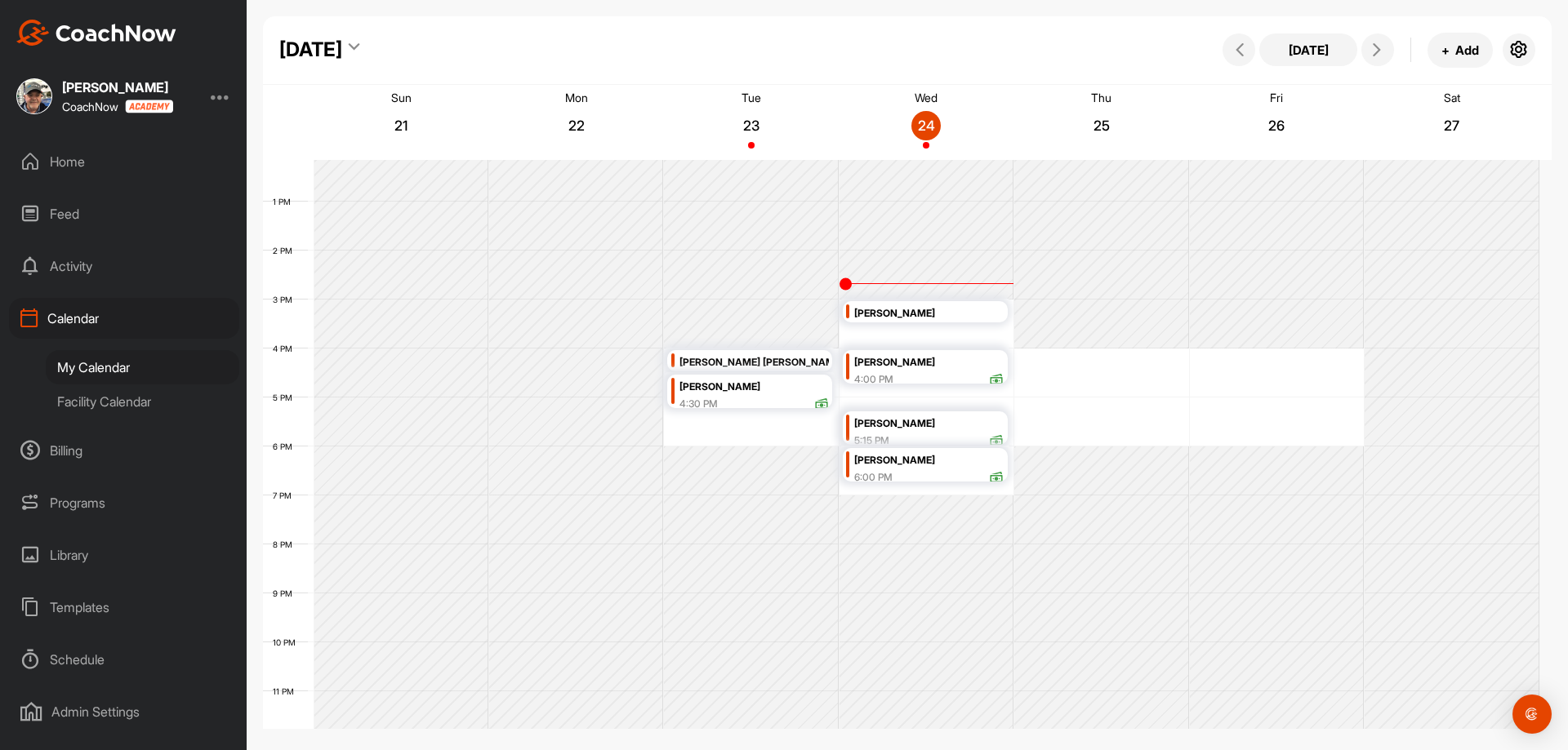
scroll to position [607, 0]
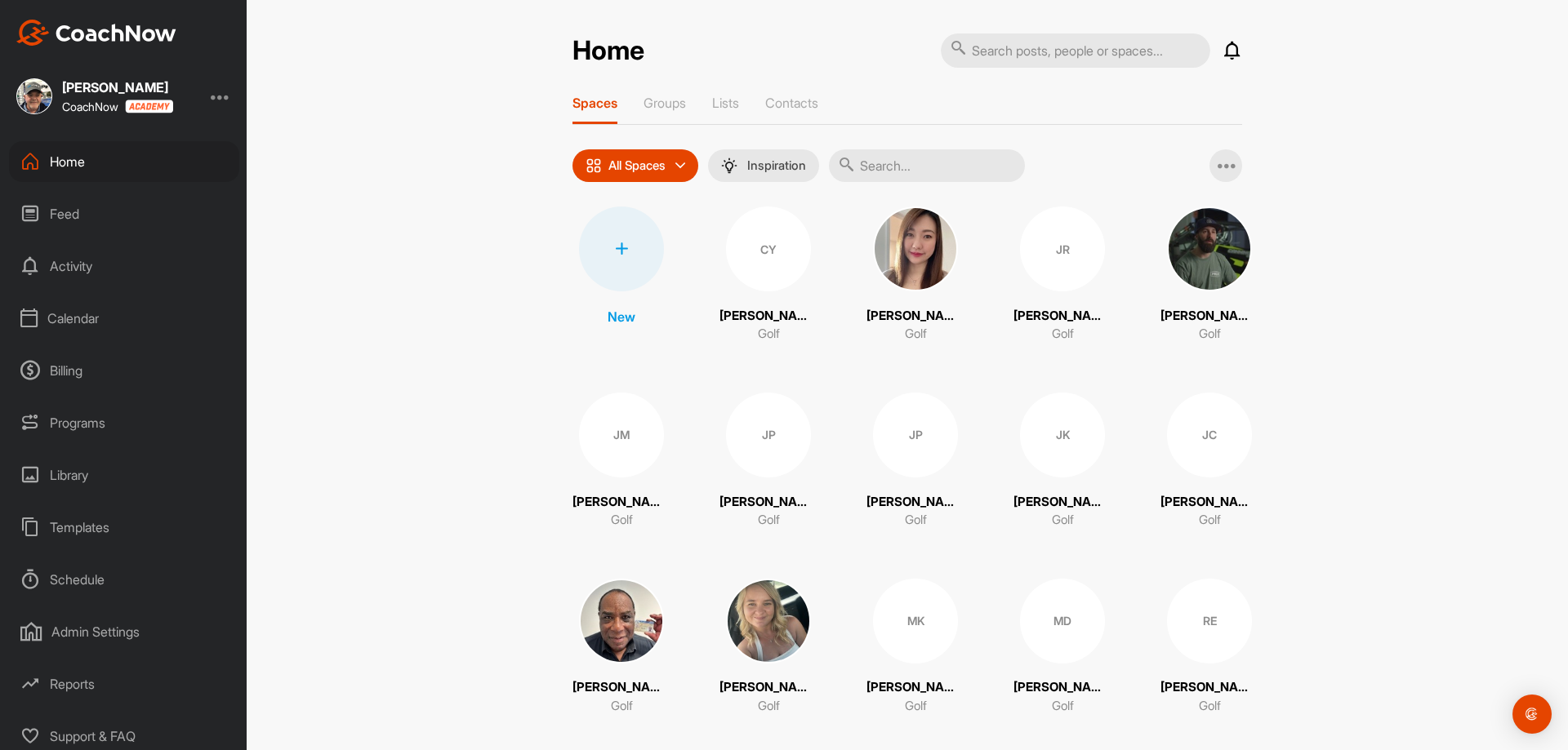
click at [52, 319] on div "Calendar" at bounding box center [124, 318] width 230 height 41
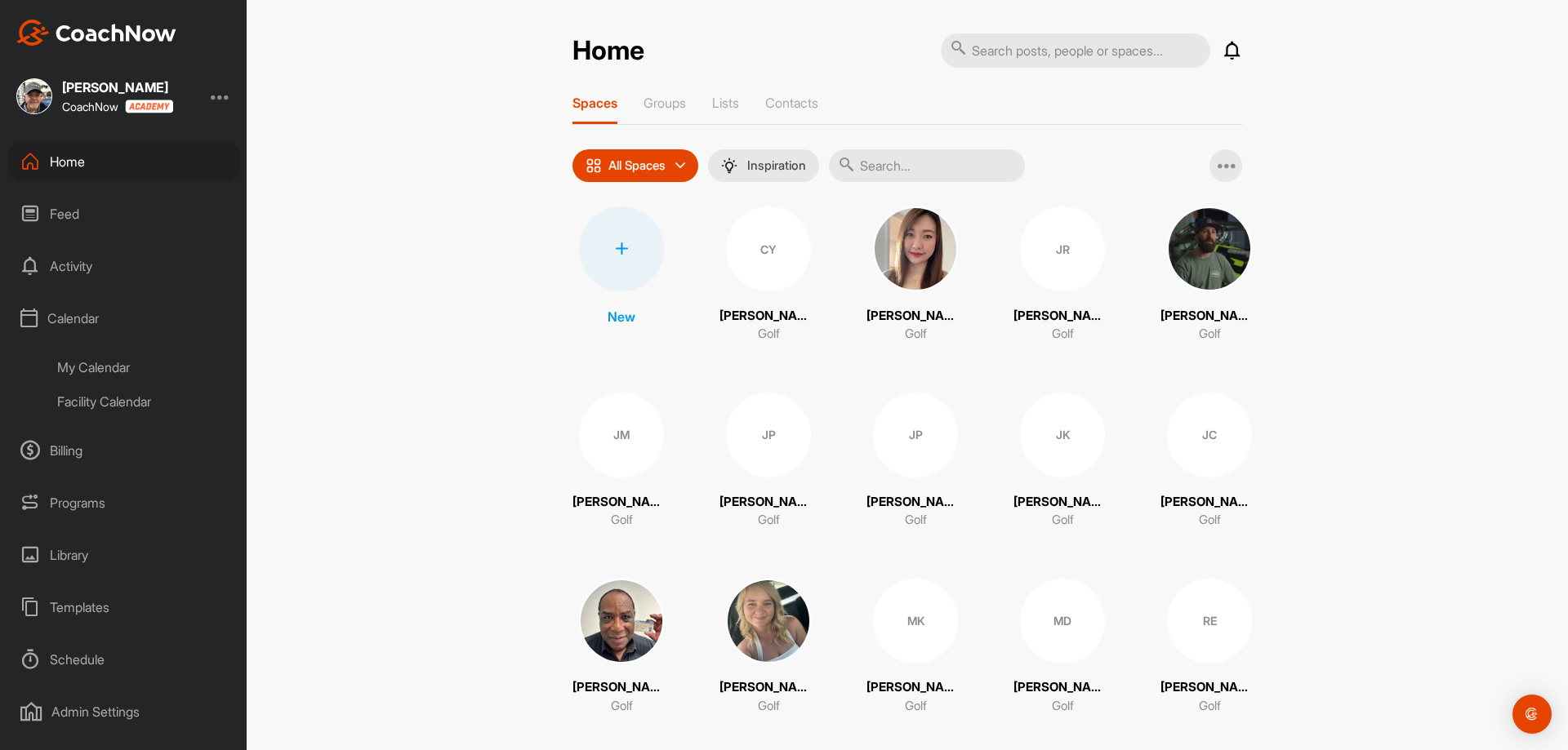
click at [69, 374] on div "My Calendar" at bounding box center [143, 367] width 194 height 34
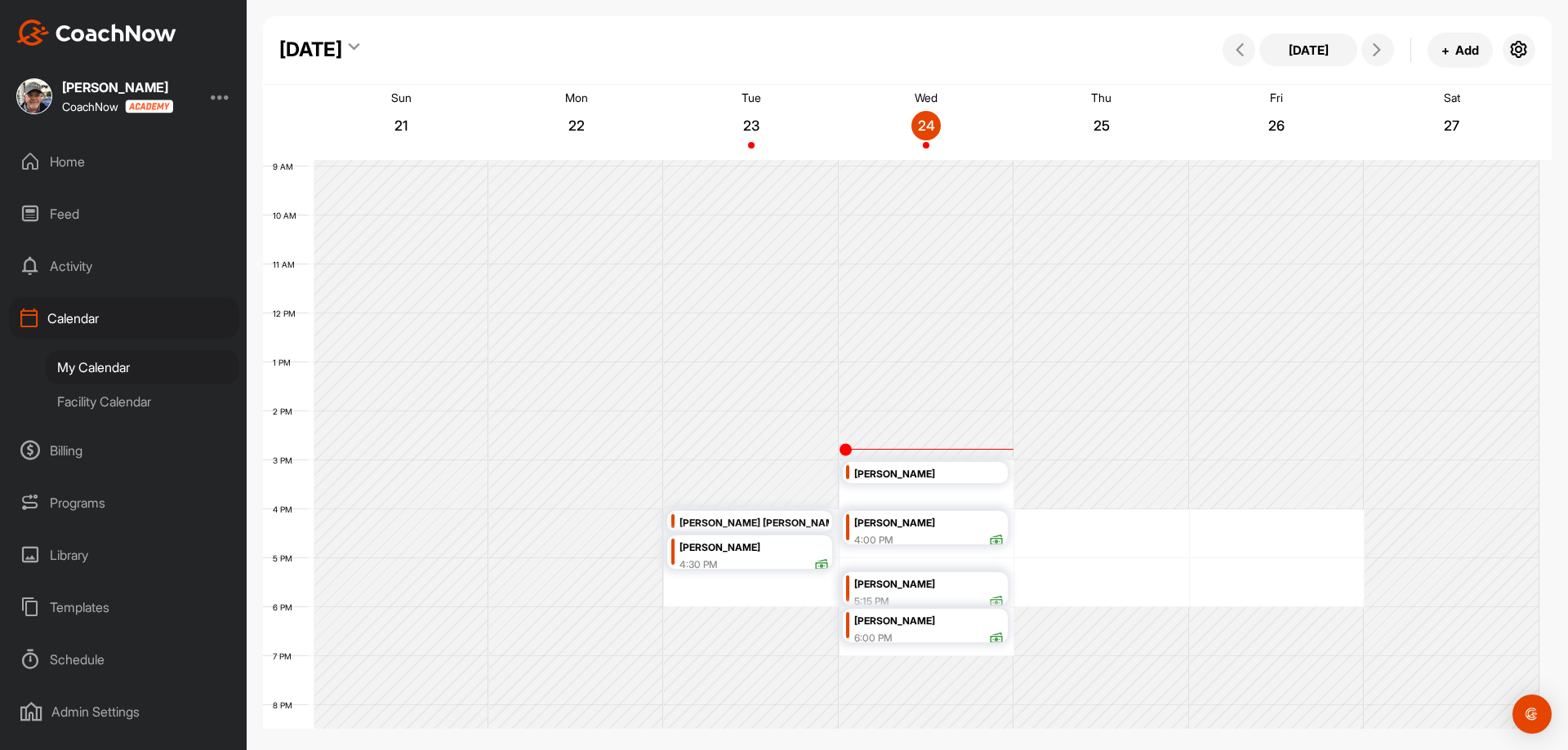
scroll to position [445, 0]
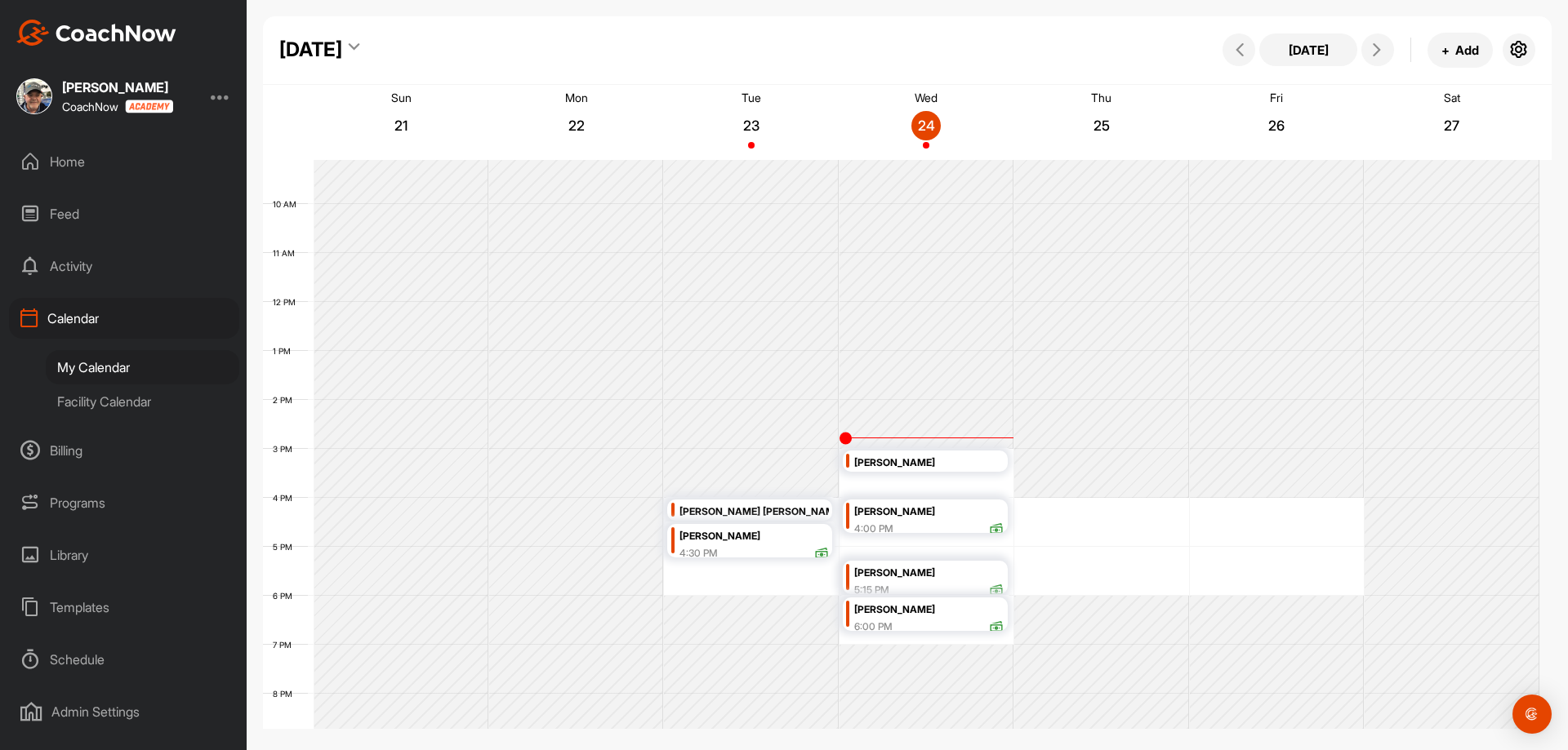
click at [112, 400] on div "Facility Calendar" at bounding box center [143, 401] width 194 height 34
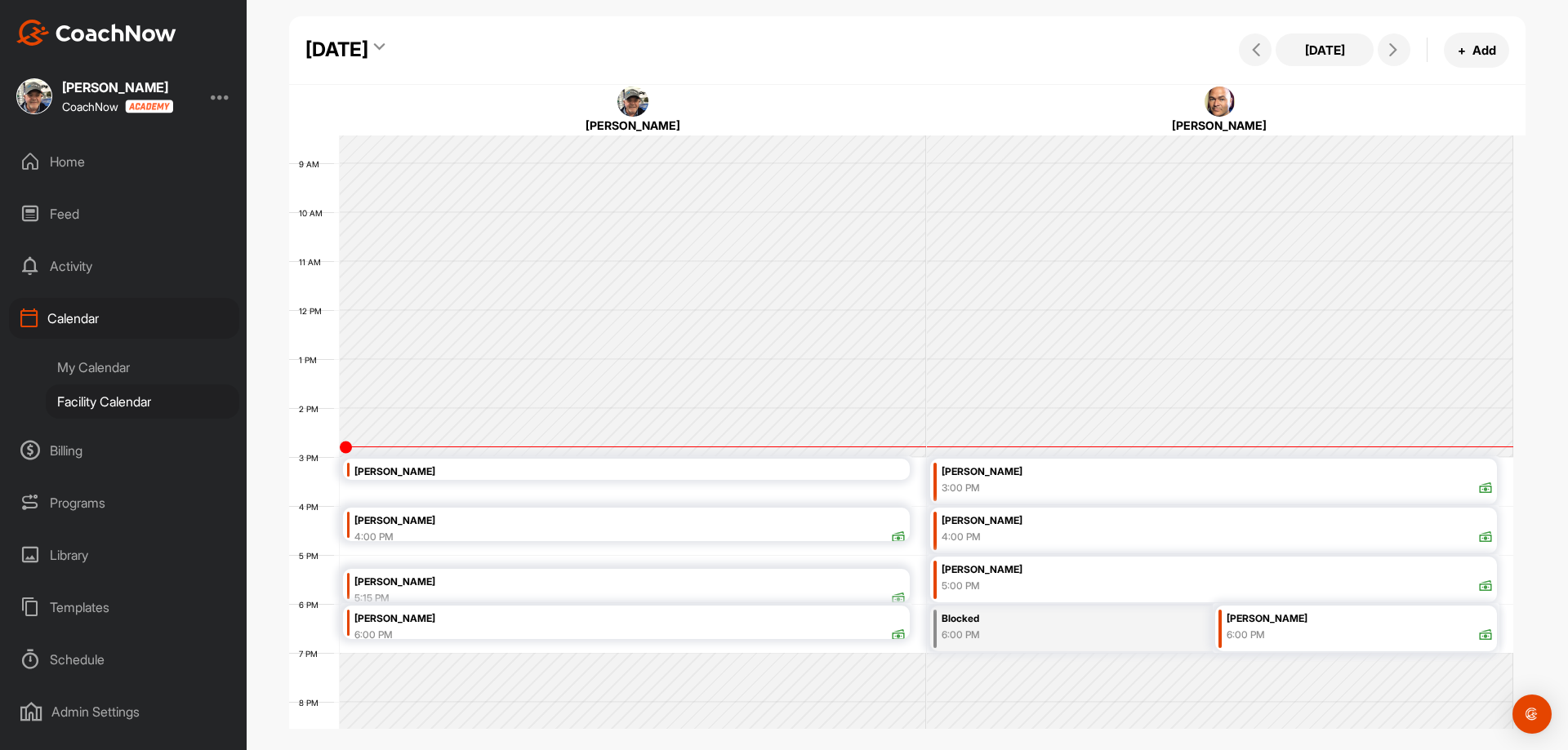
scroll to position [445, 0]
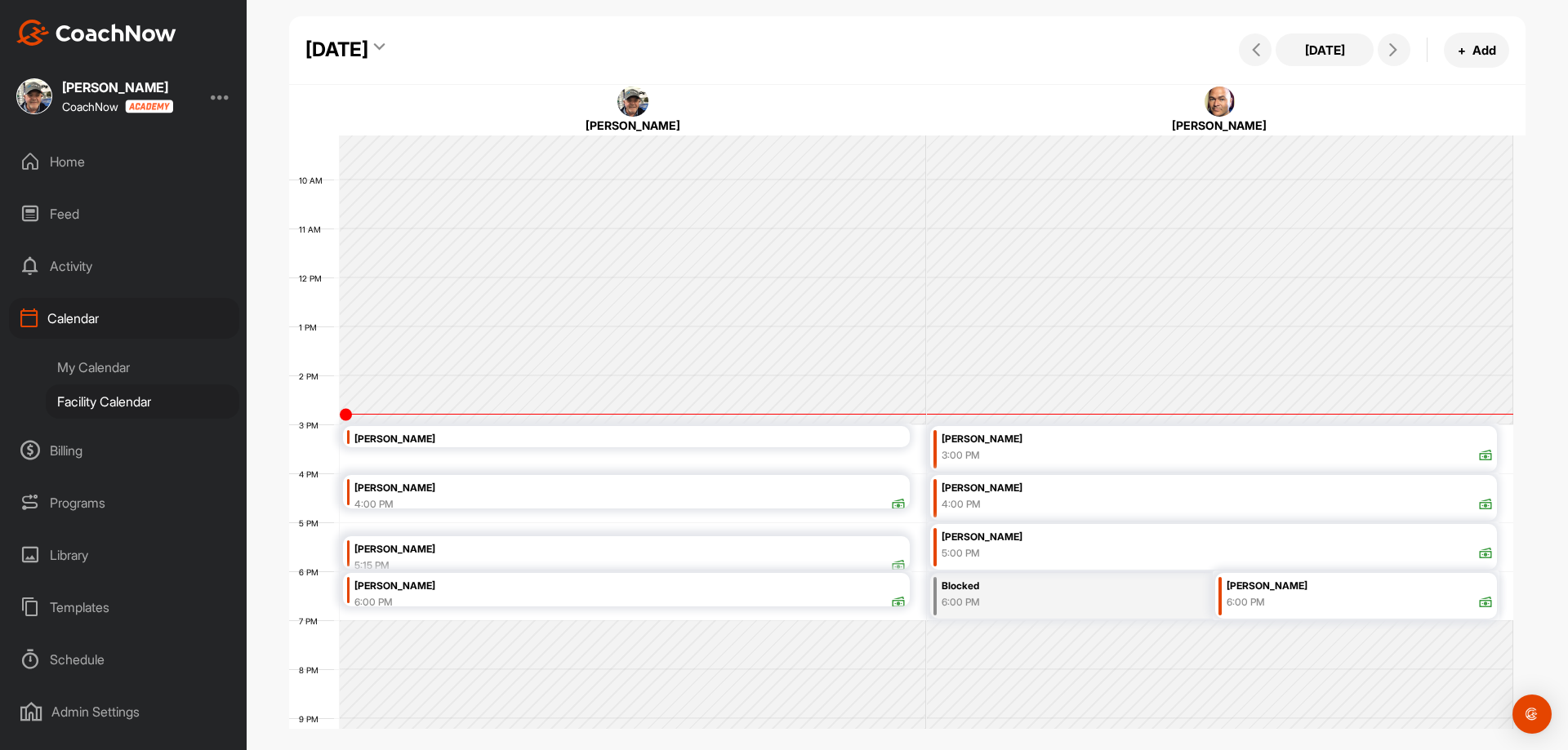
click at [128, 370] on div "My Calendar" at bounding box center [143, 367] width 194 height 34
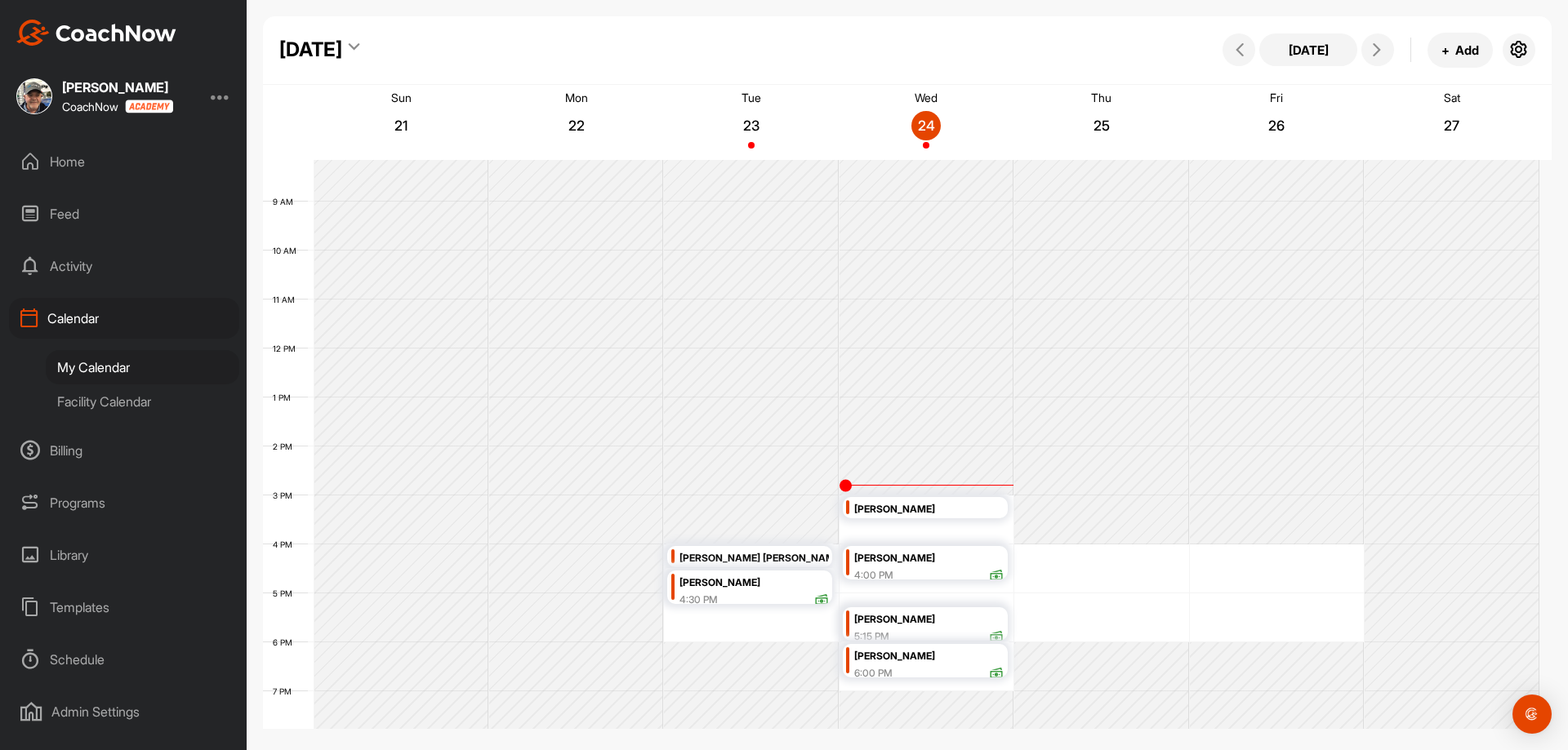
scroll to position [607, 0]
